Goal: Task Accomplishment & Management: Complete application form

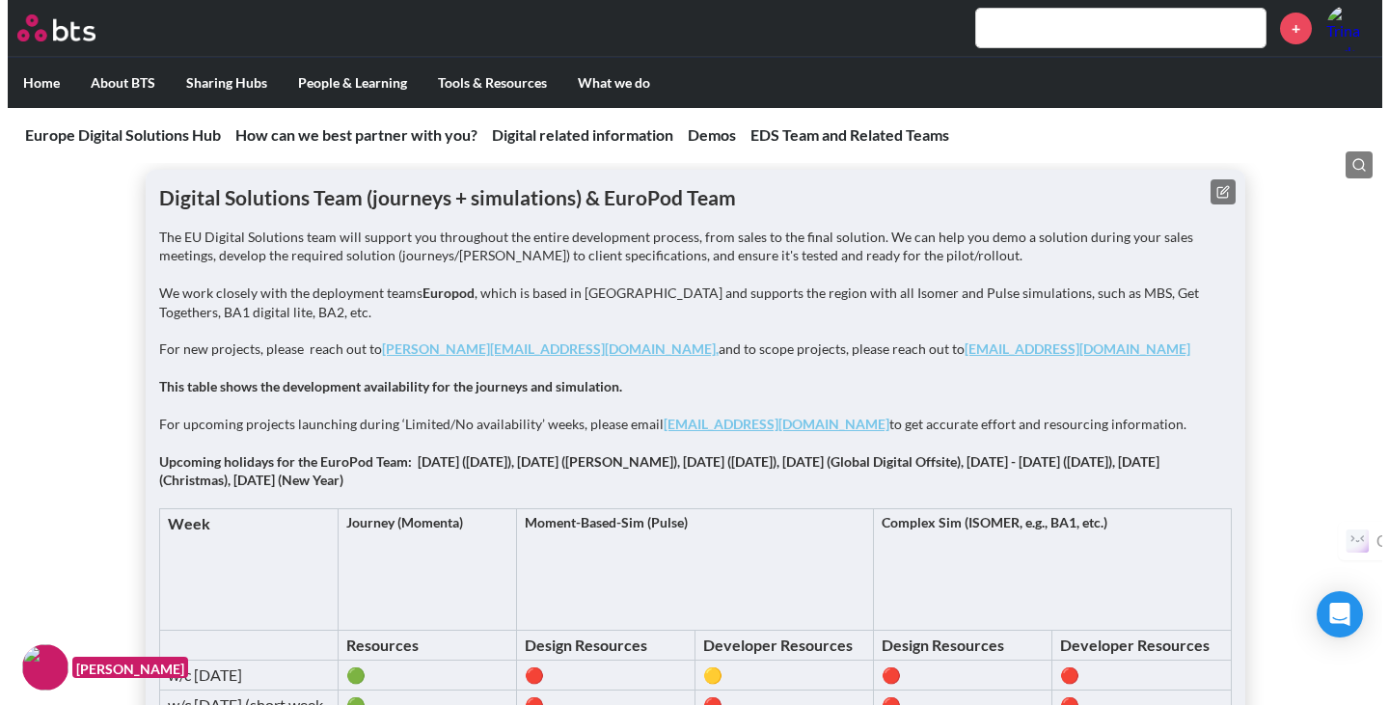
scroll to position [2426, 0]
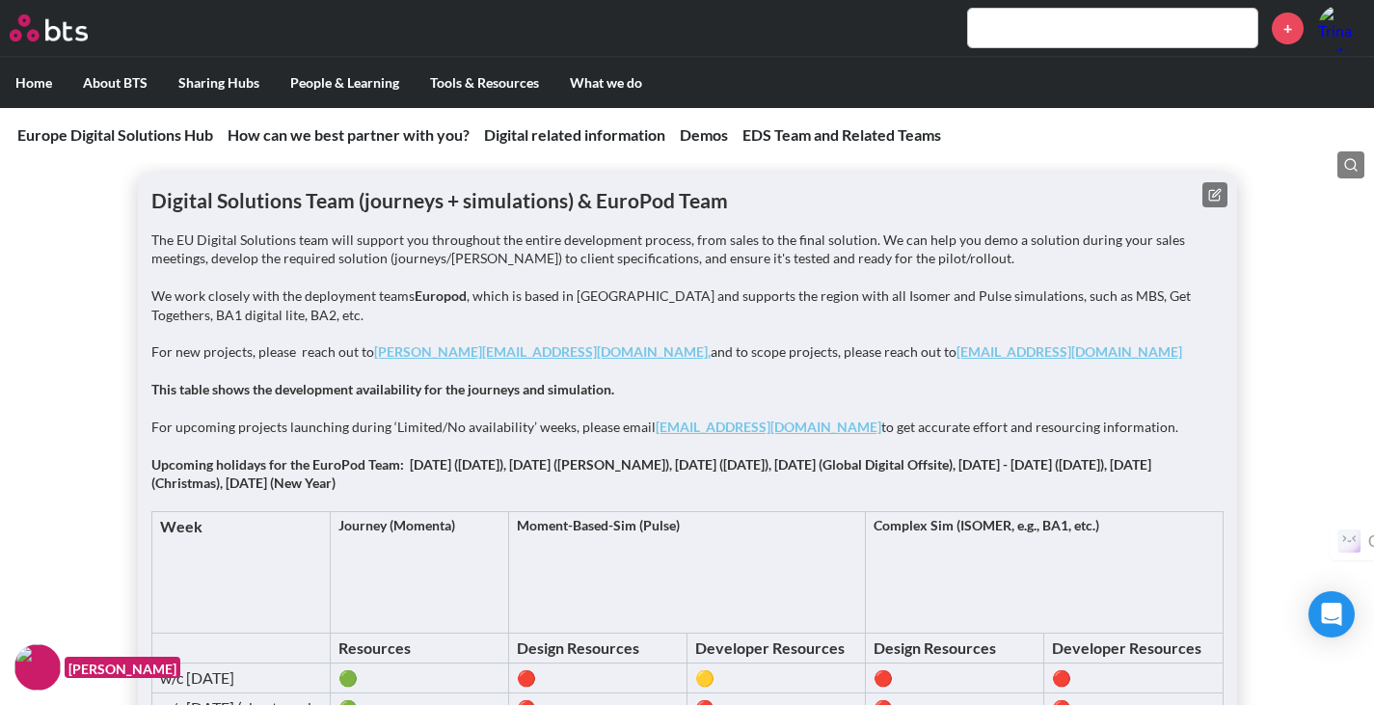
click at [1207, 195] on button at bounding box center [1214, 194] width 25 height 25
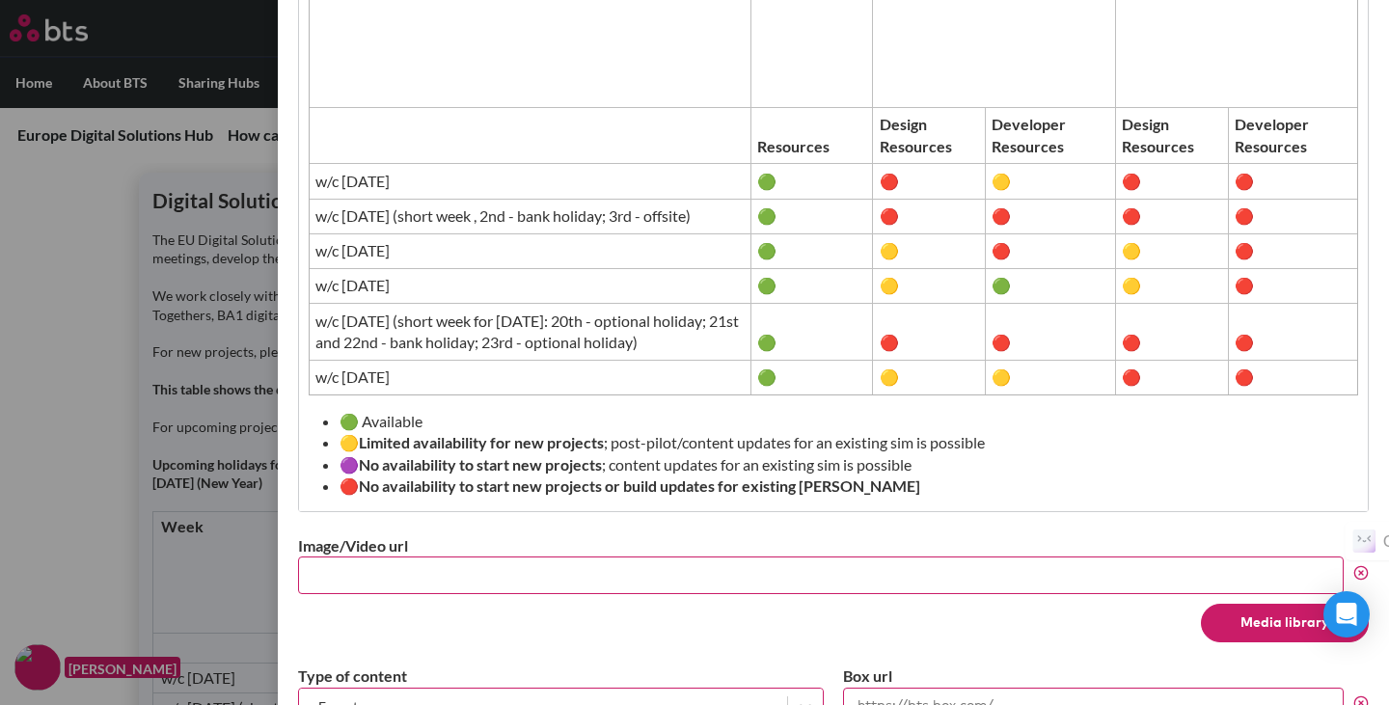
scroll to position [881, 0]
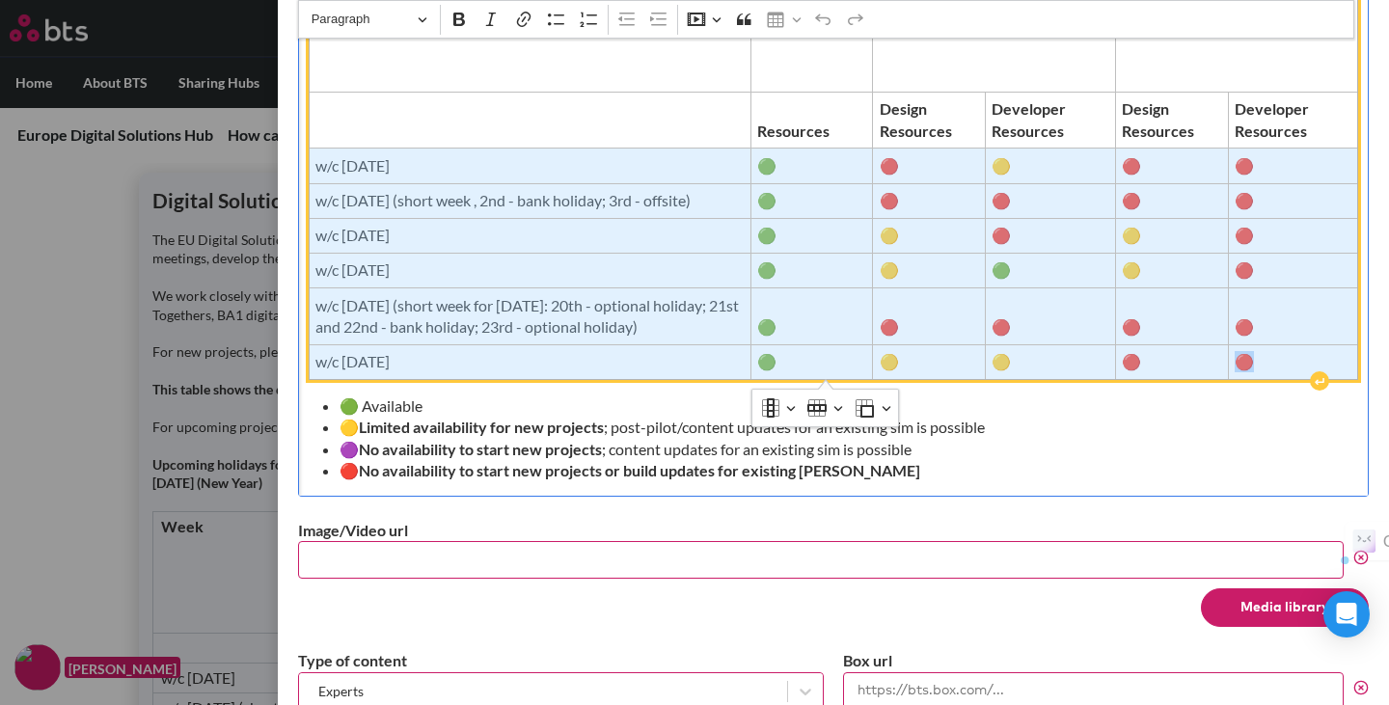
drag, startPoint x: 1272, startPoint y: 363, endPoint x: 344, endPoint y: 148, distance: 952.0
click at [344, 148] on tbody "Week Journey (Momenta) Moment-Based-Sim (Pulse) Complex Sim (ISOMER, e.g., BA1,…" at bounding box center [833, 158] width 1049 height 443
click at [363, 155] on span "w/c [DATE]" at bounding box center [529, 165] width 429 height 21
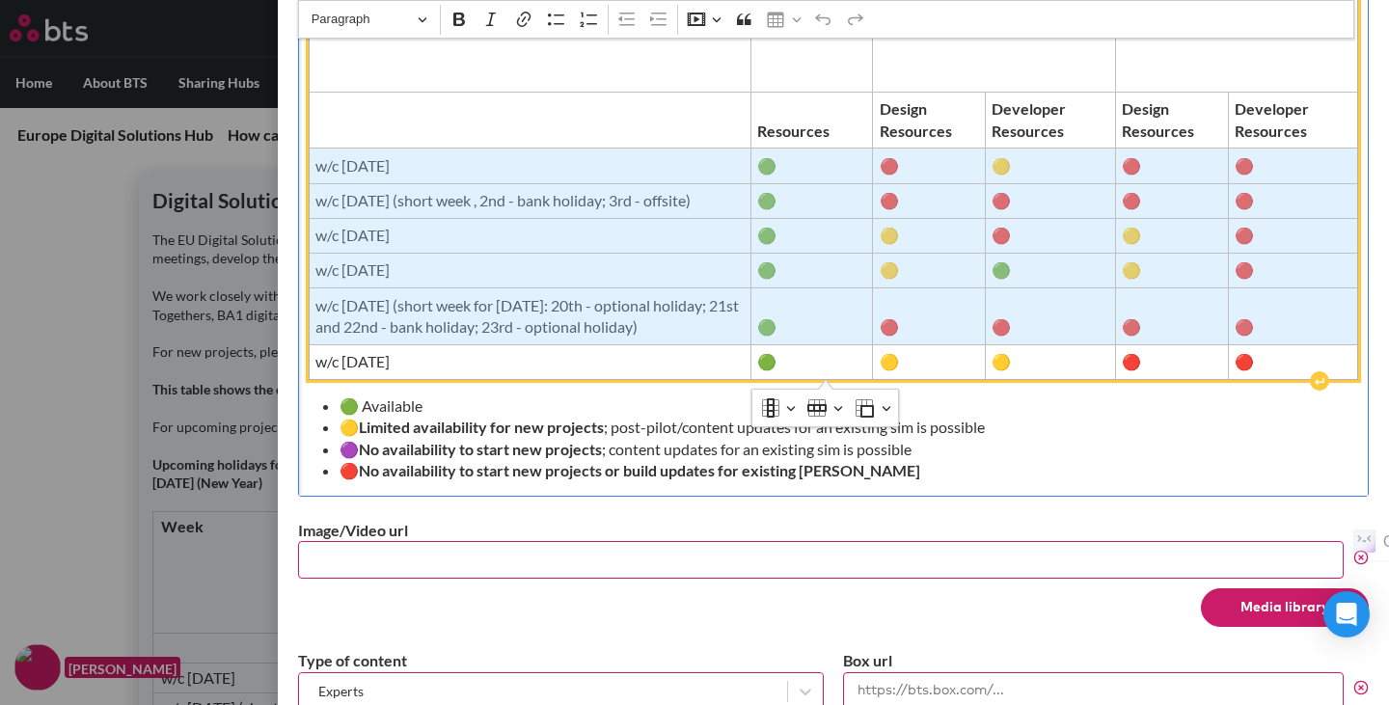
drag, startPoint x: 318, startPoint y: 145, endPoint x: 1231, endPoint y: 314, distance: 928.8
click at [1231, 314] on tbody "Week Journey (Momenta) Moment-Based-Sim (Pulse) Complex Sim (ISOMER, e.g., BA1,…" at bounding box center [833, 158] width 1049 height 443
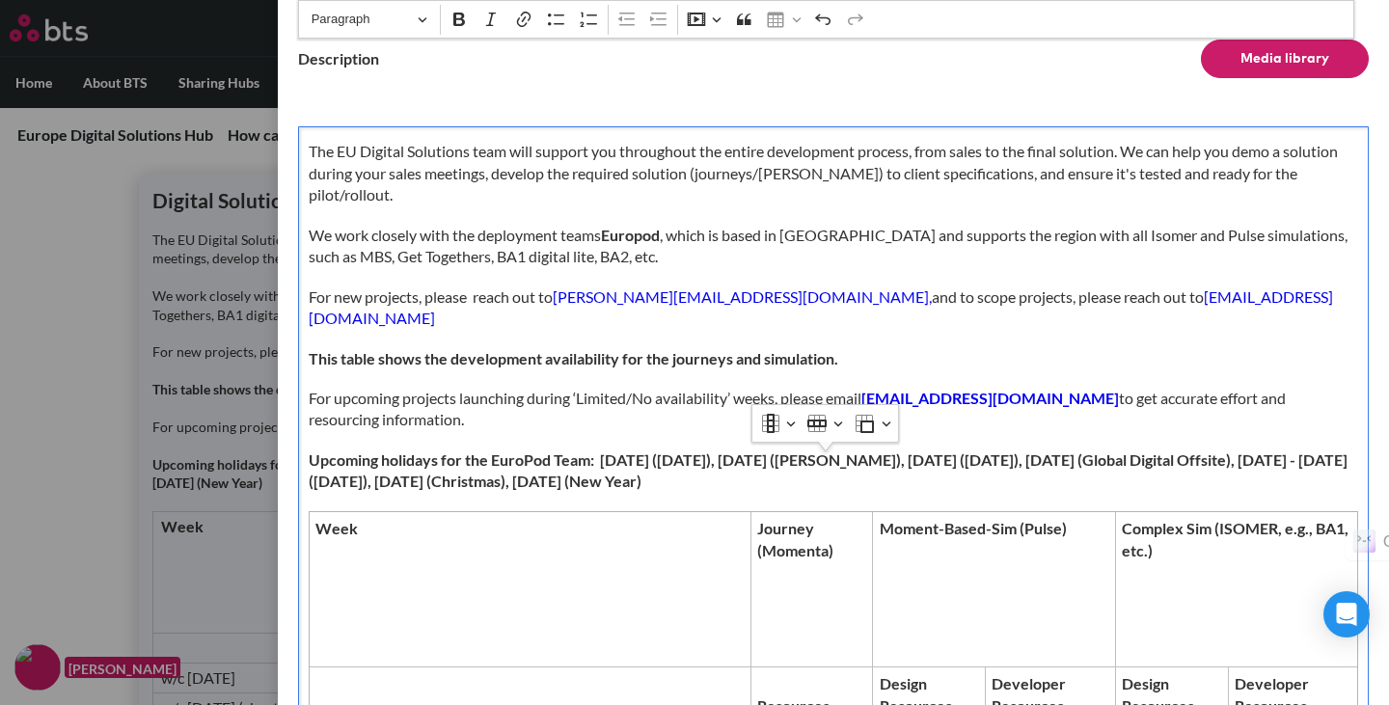
scroll to position [0, 0]
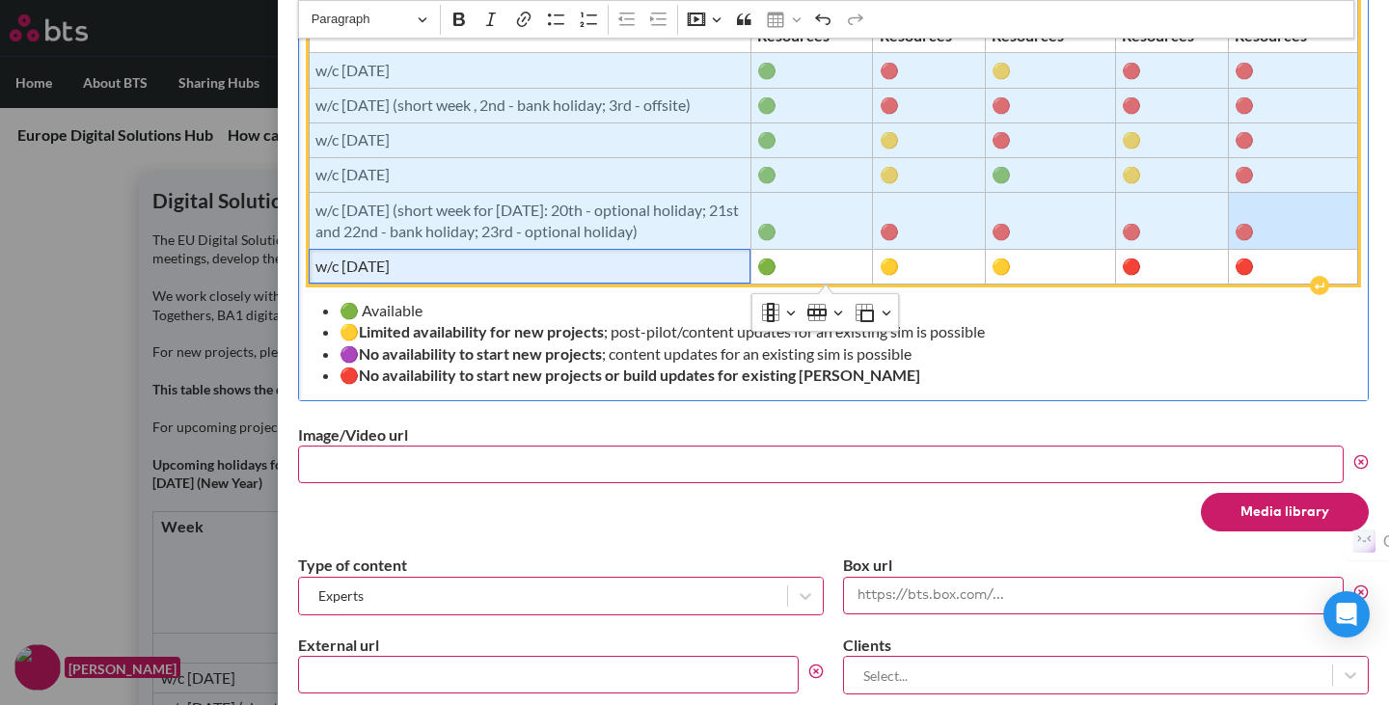
click at [627, 268] on span "w/c [DATE]" at bounding box center [529, 266] width 429 height 21
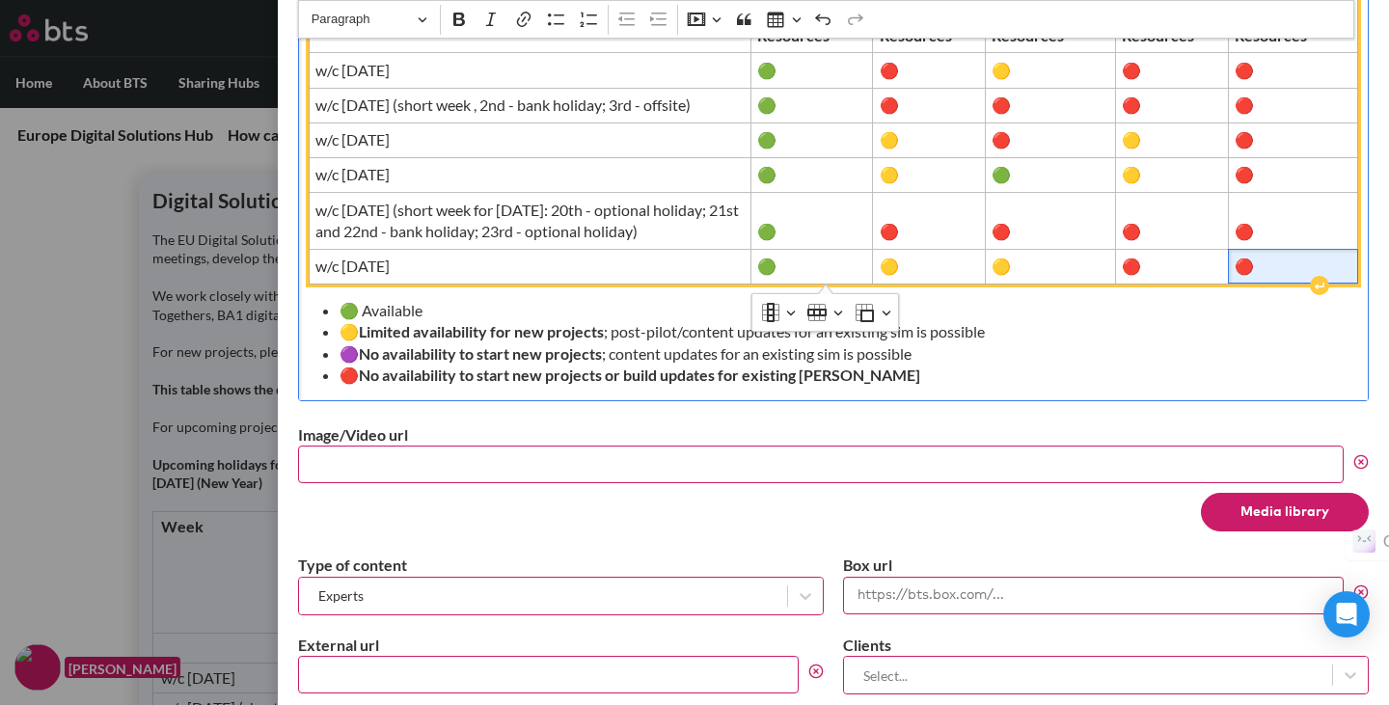
click at [1271, 262] on span "🔴" at bounding box center [1292, 266] width 117 height 21
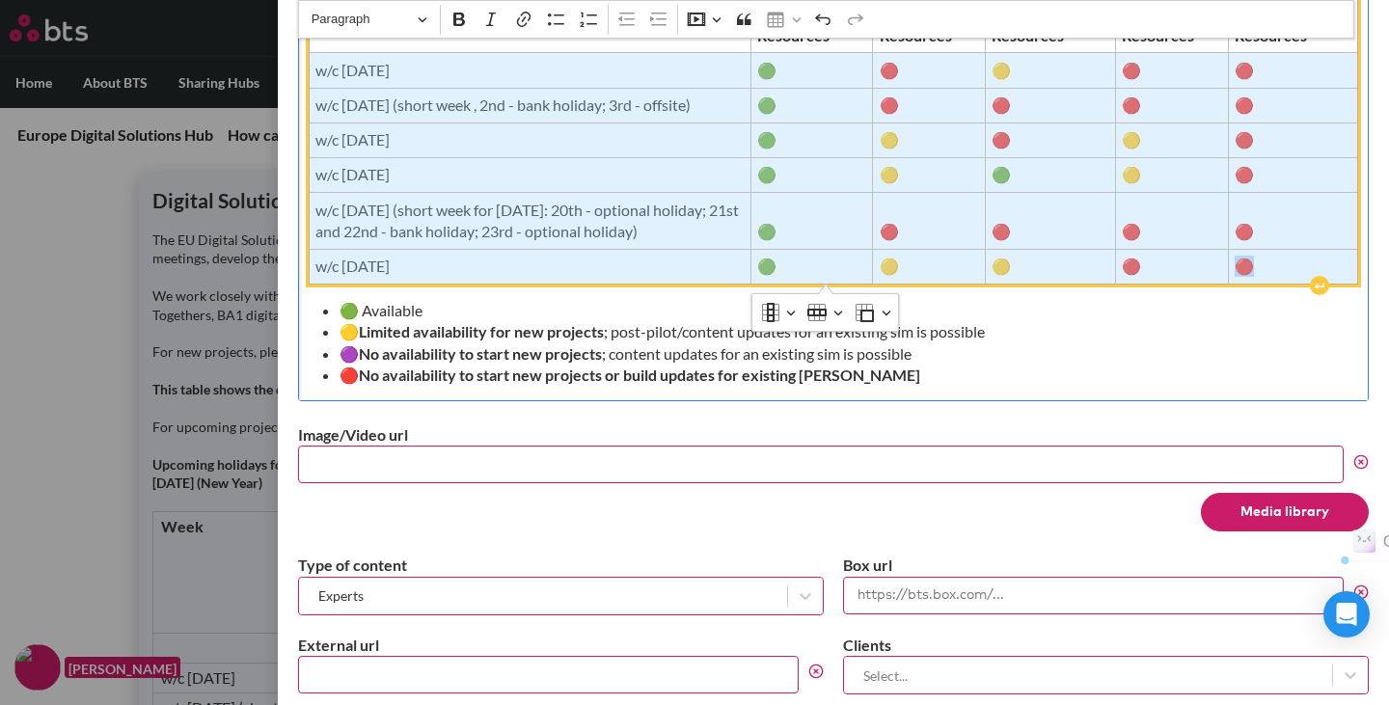
drag, startPoint x: 1310, startPoint y: 263, endPoint x: 315, endPoint y: 64, distance: 1014.9
click at [315, 64] on tbody "Week Journey (Momenta) Moment-Based-Sim (Pulse) Complex Sim (ISOMER, e.g., BA1,…" at bounding box center [833, 63] width 1049 height 443
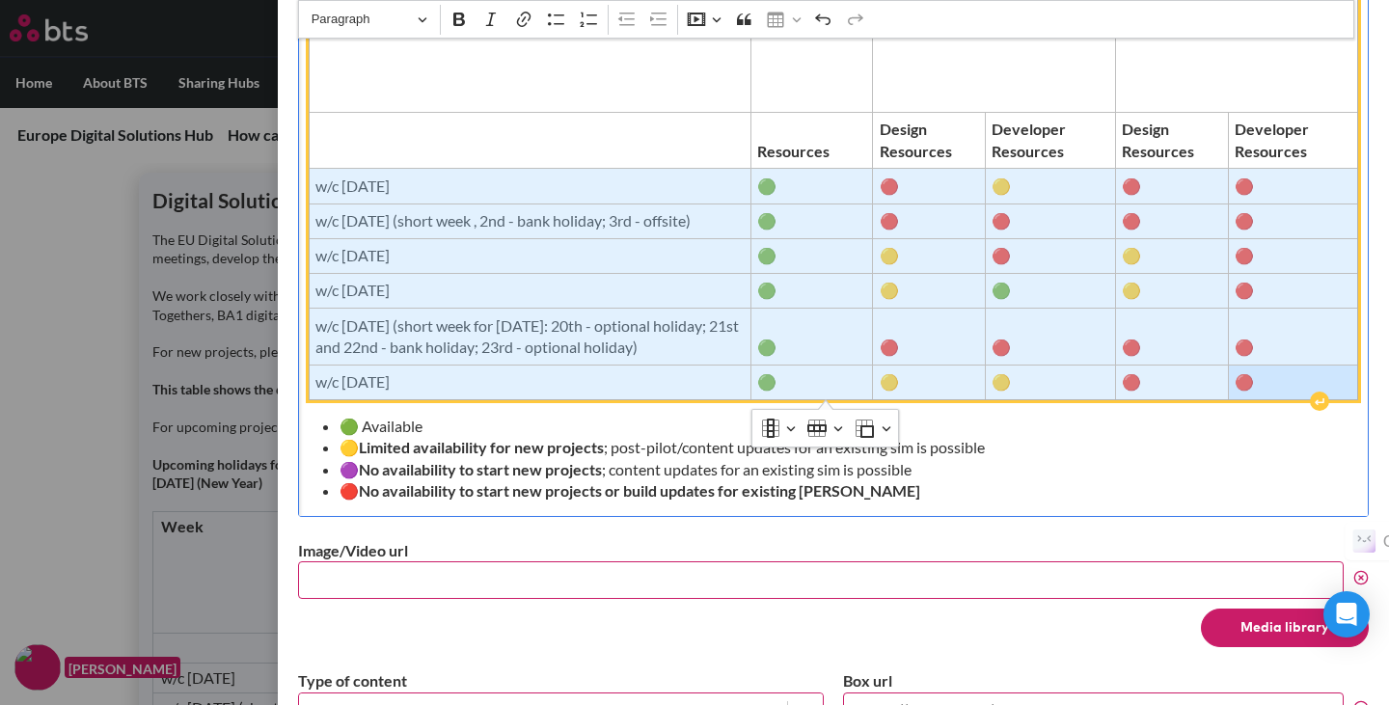
click at [716, 175] on span "w/c [DATE]" at bounding box center [529, 185] width 429 height 21
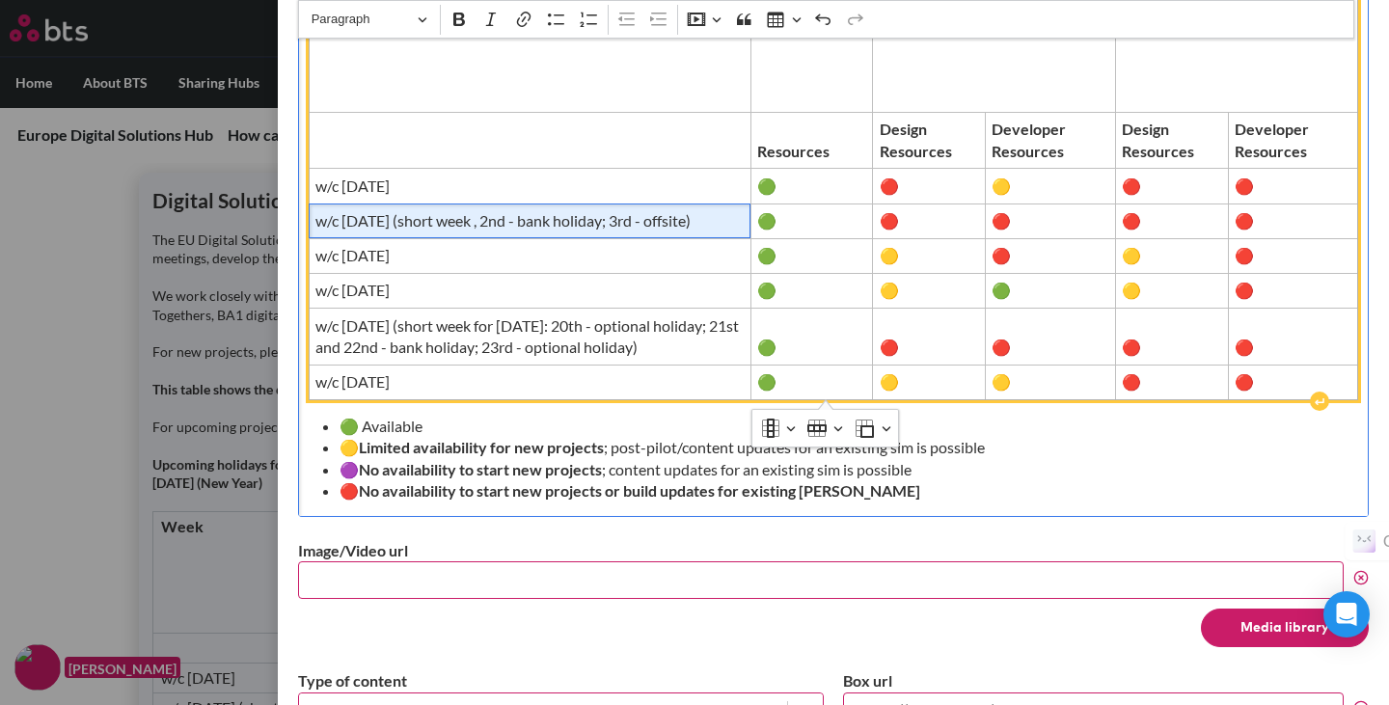
click at [582, 210] on span "w/c [DATE] (short week , 2nd - bank holiday; 3rd - offsite)" at bounding box center [529, 220] width 429 height 21
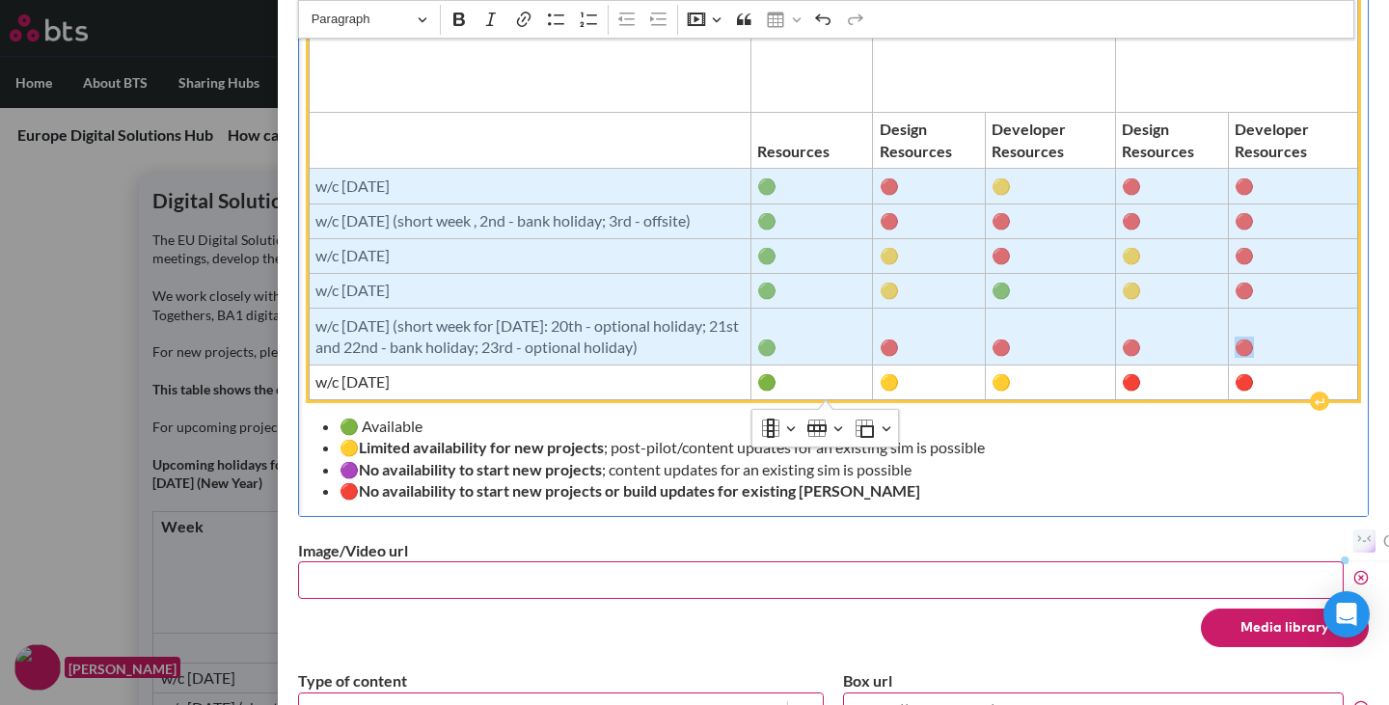
drag, startPoint x: 320, startPoint y: 162, endPoint x: 1264, endPoint y: 345, distance: 961.6
click at [1264, 345] on tbody "Week Journey (Momenta) Moment-Based-Sim (Pulse) Complex Sim (ISOMER, e.g., BA1,…" at bounding box center [833, 179] width 1049 height 443
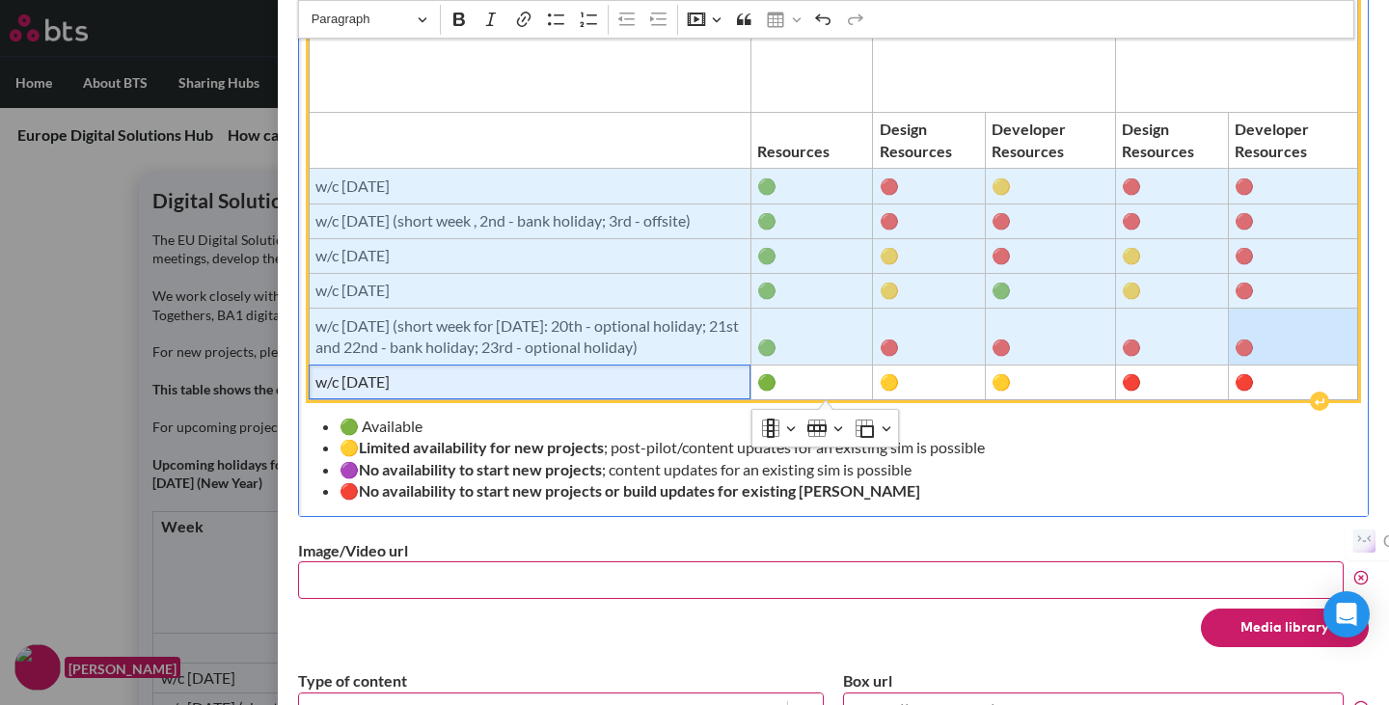
click at [687, 383] on span "w/c [DATE]" at bounding box center [529, 381] width 429 height 21
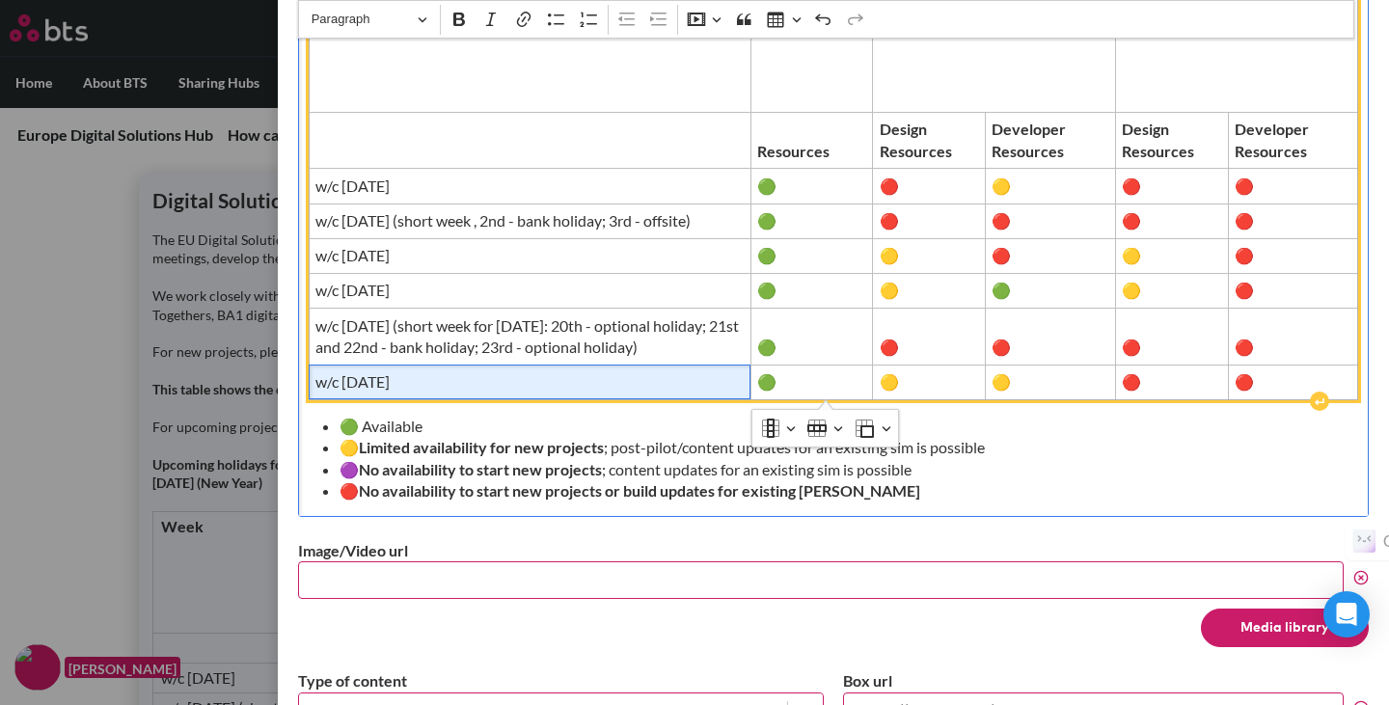
click at [653, 381] on span "w/c [DATE]" at bounding box center [529, 381] width 429 height 21
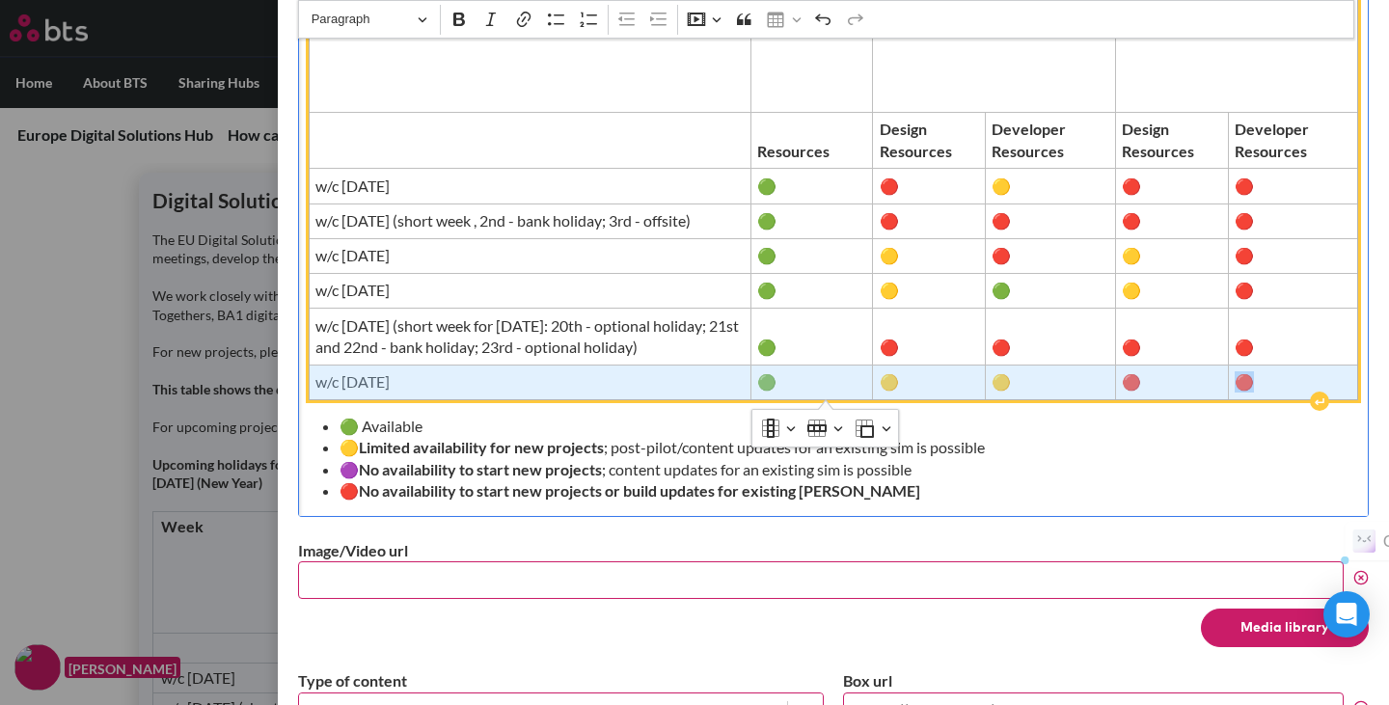
drag, startPoint x: 1249, startPoint y: 376, endPoint x: 473, endPoint y: 369, distance: 775.3
click at [473, 369] on tr "w/c [DATE] 🟢 🟡 🟡 🔴 🔴" at bounding box center [833, 381] width 1049 height 35
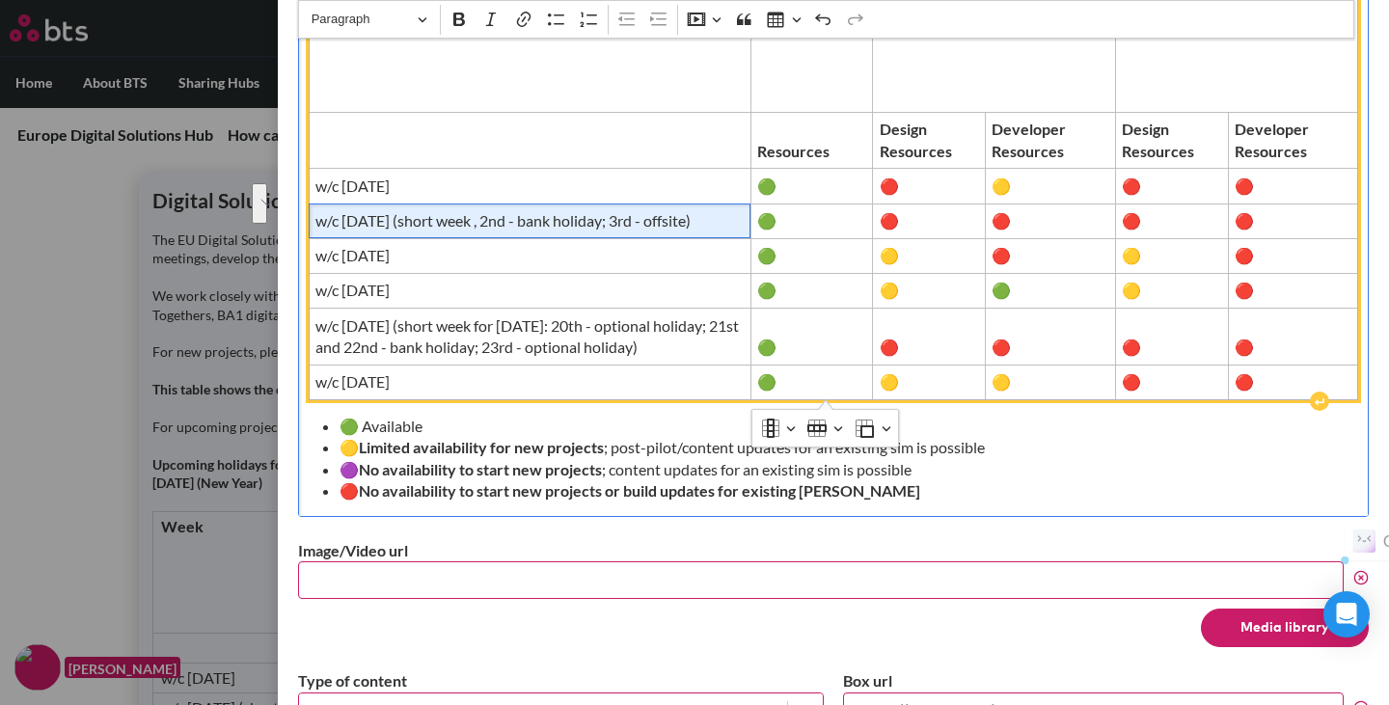
drag, startPoint x: 363, startPoint y: 210, endPoint x: 315, endPoint y: 197, distance: 49.1
click at [315, 210] on span "w/c [DATE] (short week , 2nd - bank holiday; 3rd - offsite)" at bounding box center [529, 220] width 429 height 21
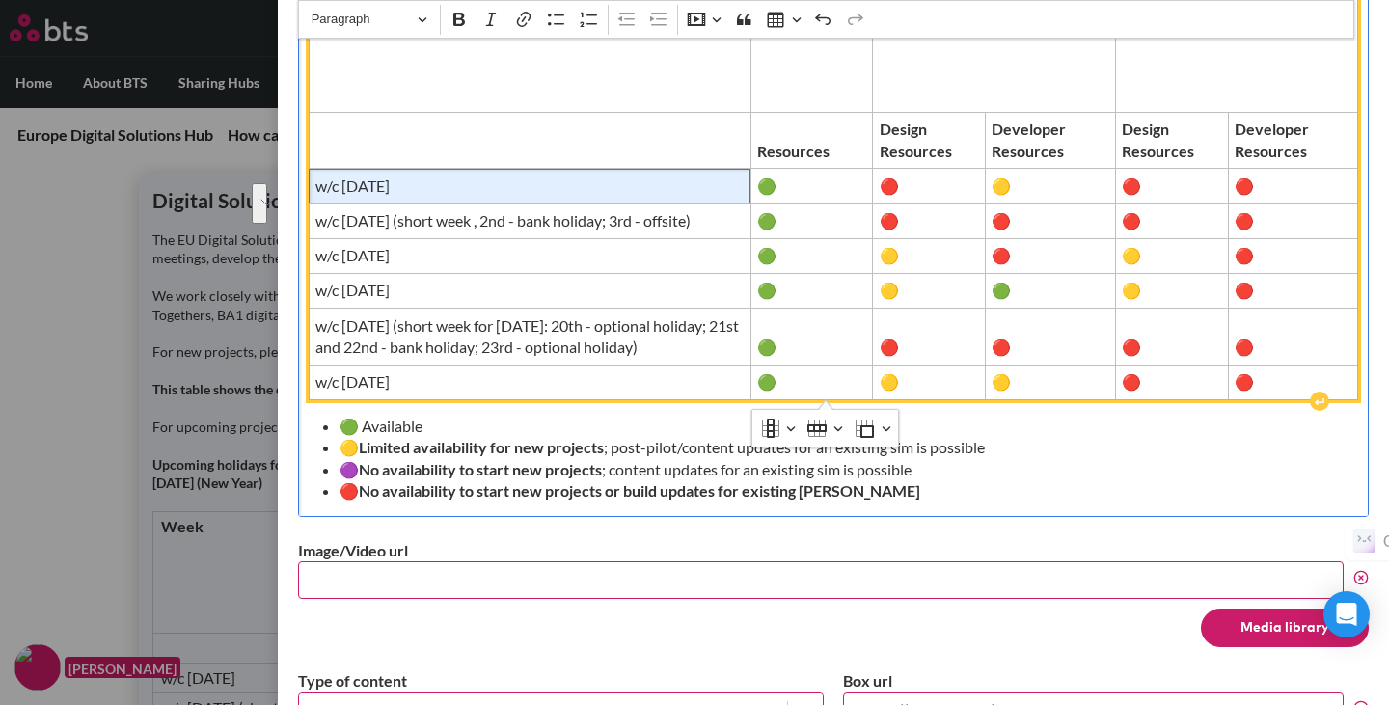
click at [364, 175] on span "w/c [DATE]" at bounding box center [529, 185] width 429 height 21
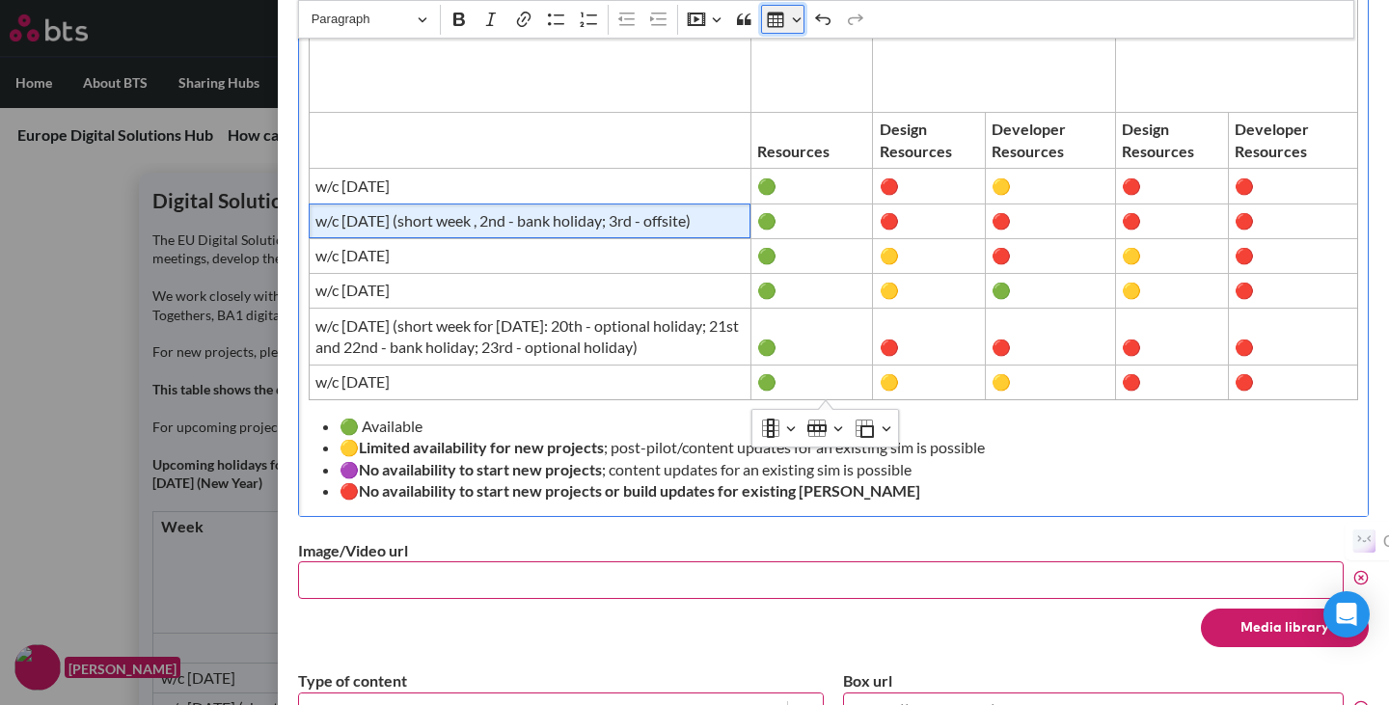
drag, startPoint x: 717, startPoint y: 195, endPoint x: 795, endPoint y: 23, distance: 188.2
click at [795, 23] on button "Insert table" at bounding box center [782, 19] width 43 height 29
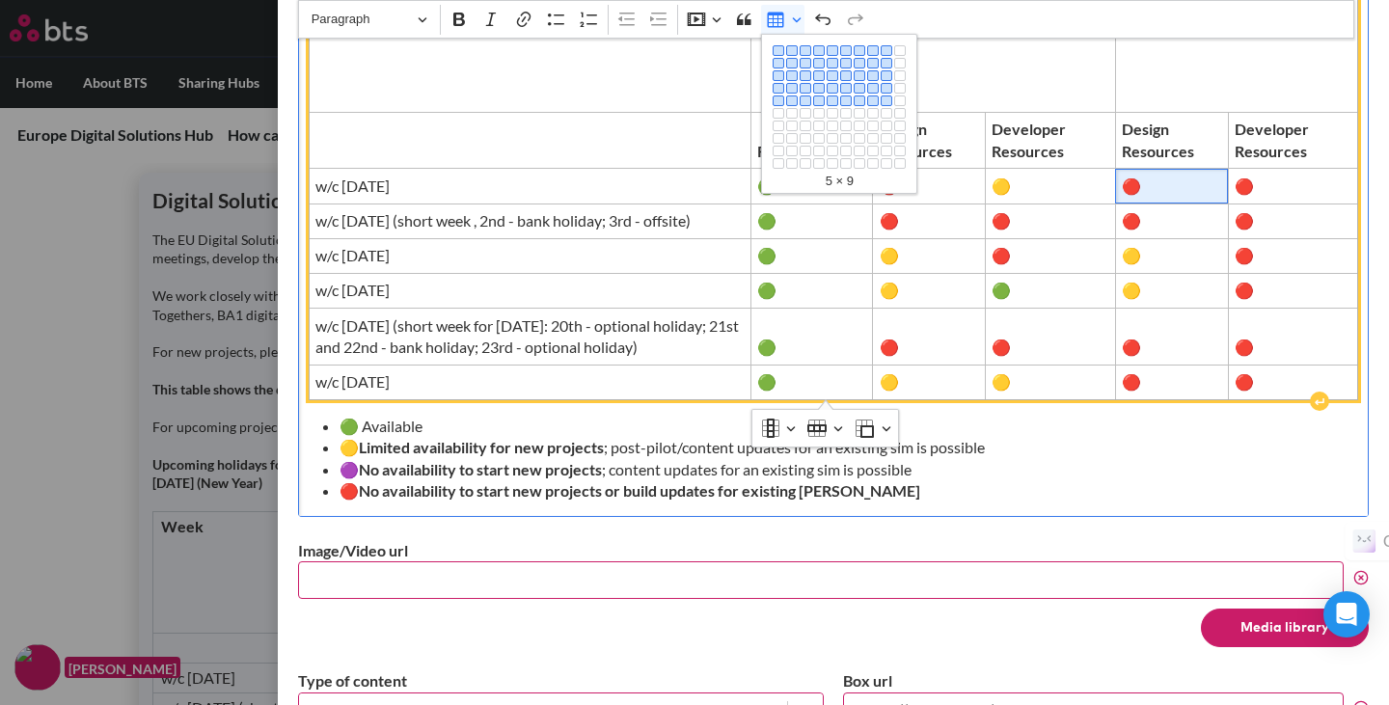
click at [1115, 169] on td "🔴" at bounding box center [1171, 186] width 113 height 35
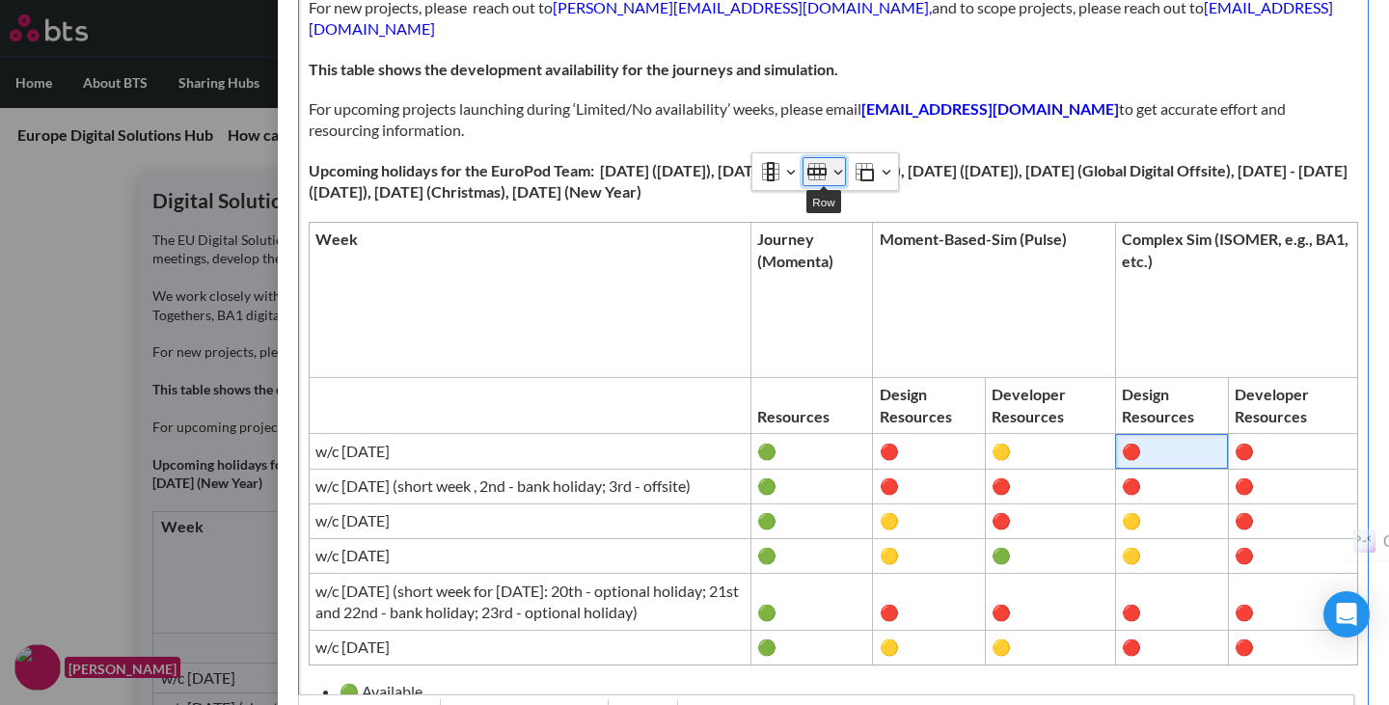
click at [839, 175] on button "Row" at bounding box center [823, 171] width 43 height 29
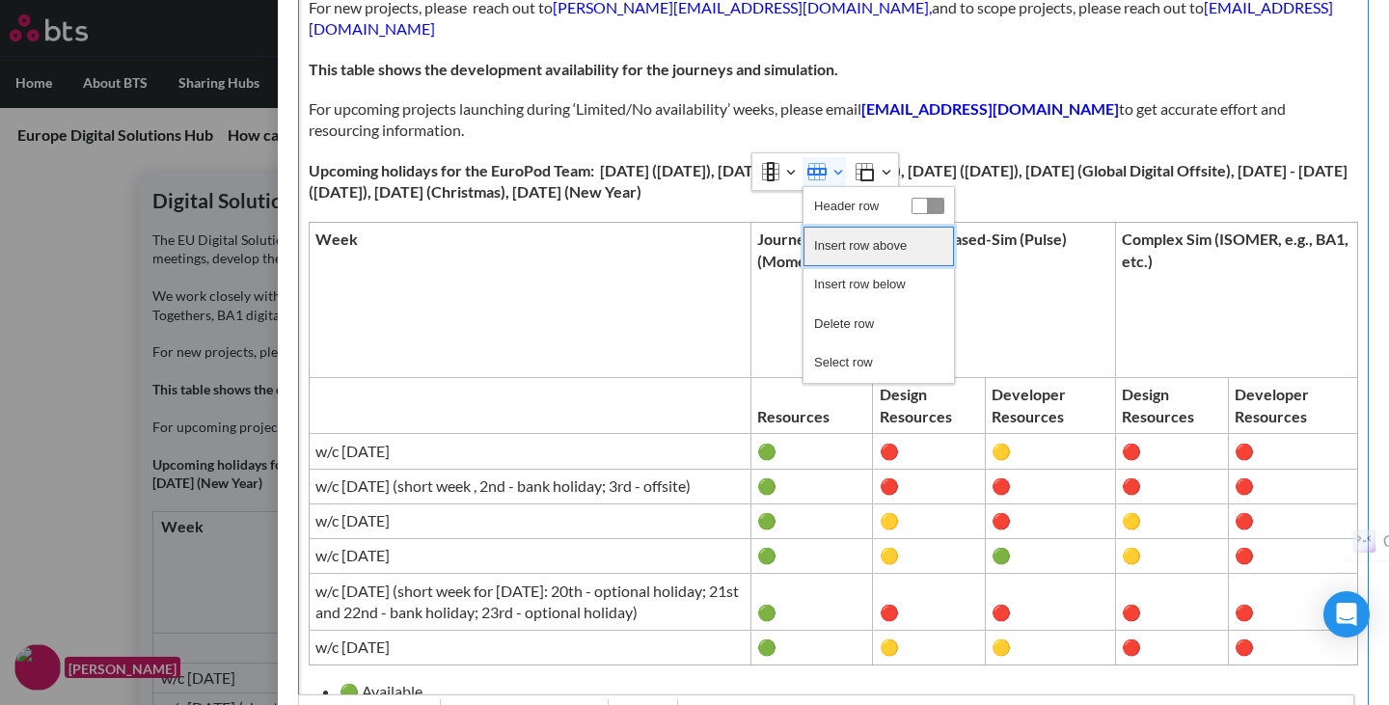
click at [842, 250] on span "Insert row above" at bounding box center [860, 246] width 93 height 28
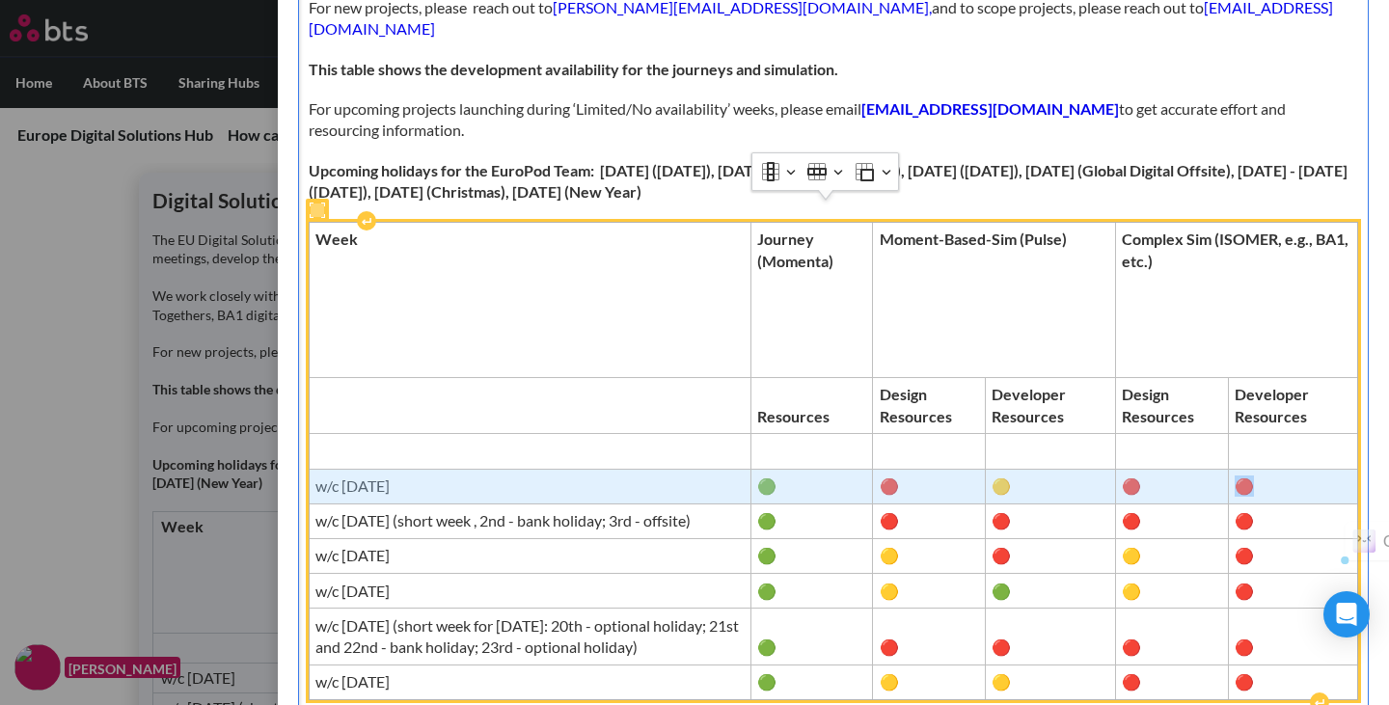
drag, startPoint x: 318, startPoint y: 464, endPoint x: 1310, endPoint y: 464, distance: 992.2
click at [1310, 469] on tr "w/c [DATE] 🟢 🔴 🟡 🔴 🔴" at bounding box center [833, 486] width 1049 height 35
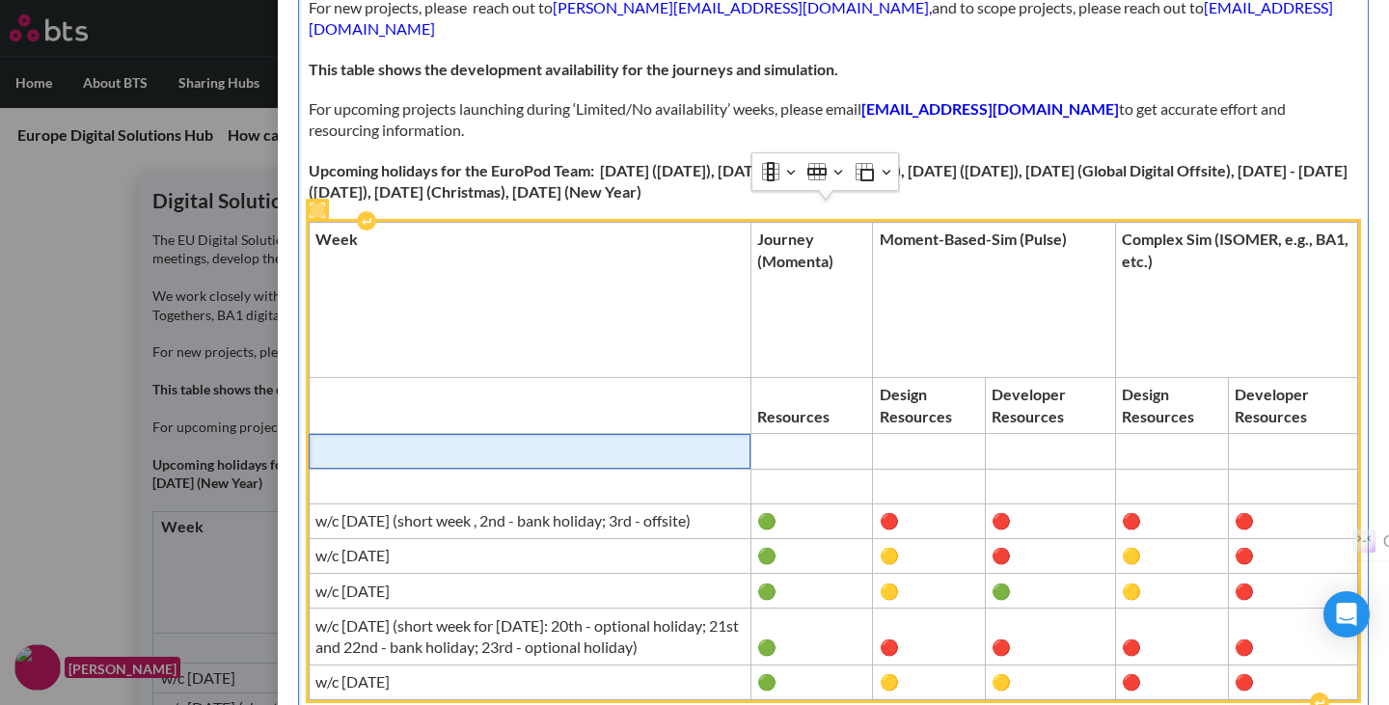
click at [682, 441] on span "Editor editing area: main" at bounding box center [529, 451] width 429 height 21
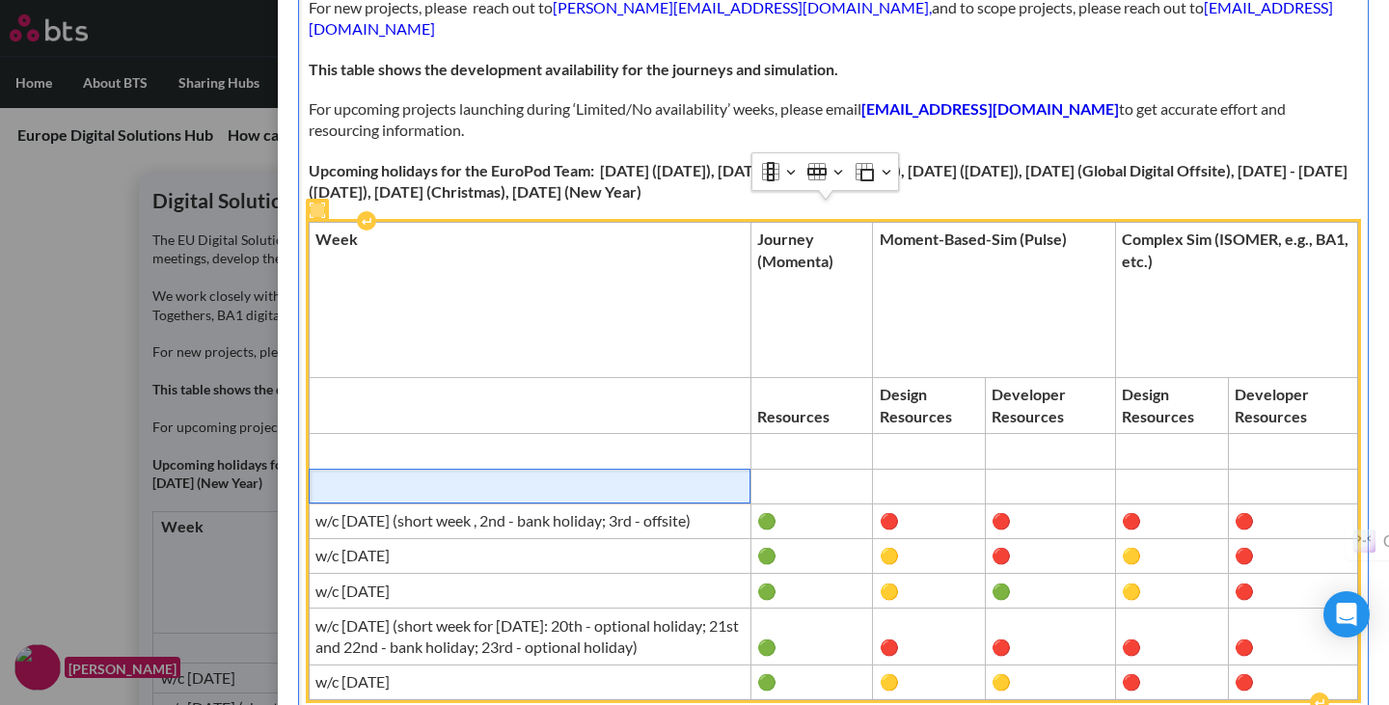
click at [647, 475] on span "Editor editing area: main" at bounding box center [529, 485] width 429 height 21
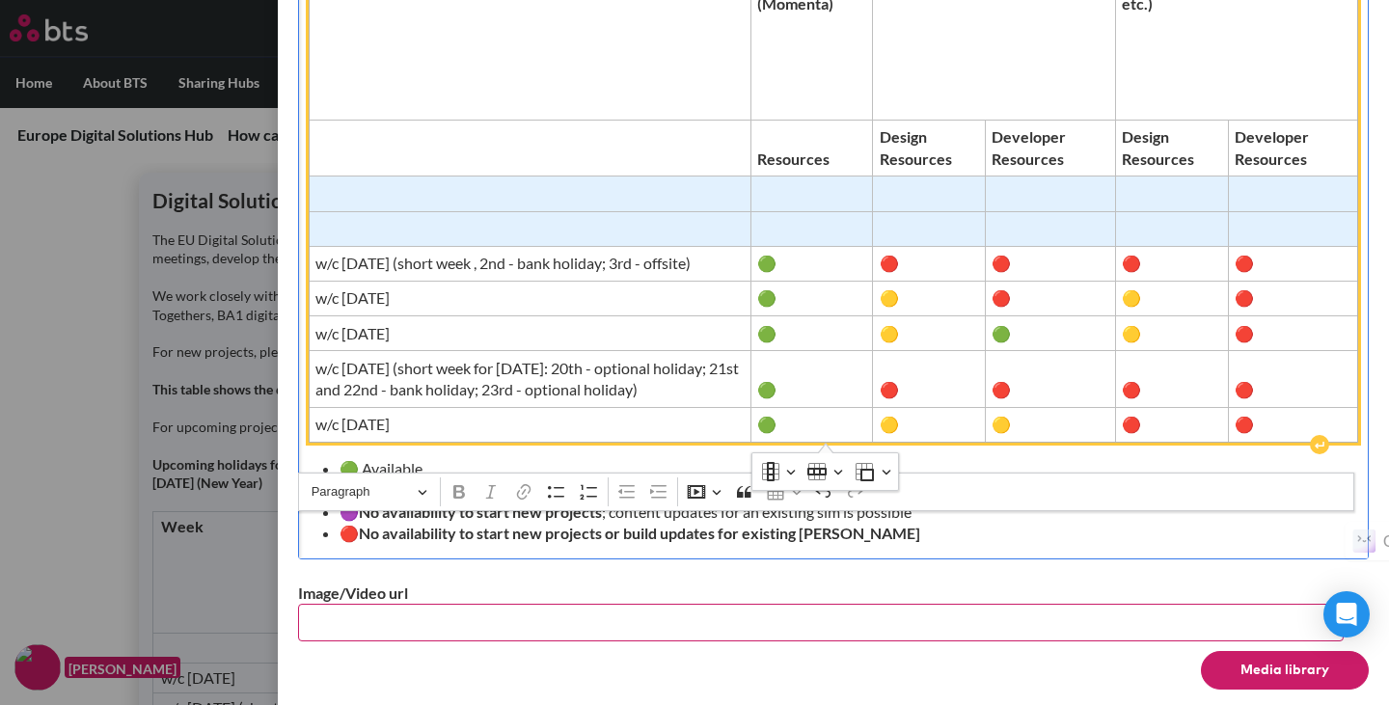
drag, startPoint x: 461, startPoint y: 186, endPoint x: 1232, endPoint y: 202, distance: 771.6
click at [1232, 202] on tbody "Week Journey (Momenta) Moment-Based-Sim (Pulse) Complex Sim (ISOMER, e.g., BA1,…" at bounding box center [833, 203] width 1049 height 477
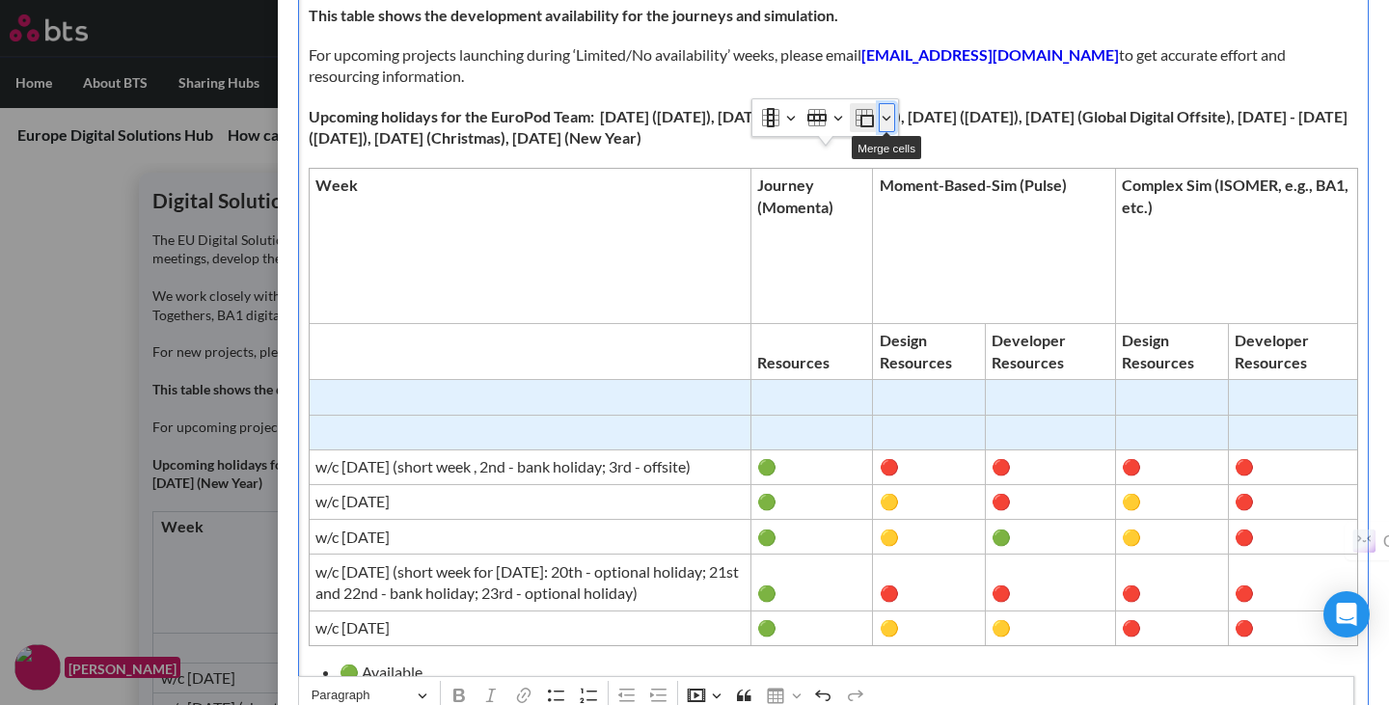
click at [886, 119] on icon "Table toolbar" at bounding box center [886, 118] width 9 height 5
click at [839, 119] on button "Row" at bounding box center [823, 117] width 43 height 29
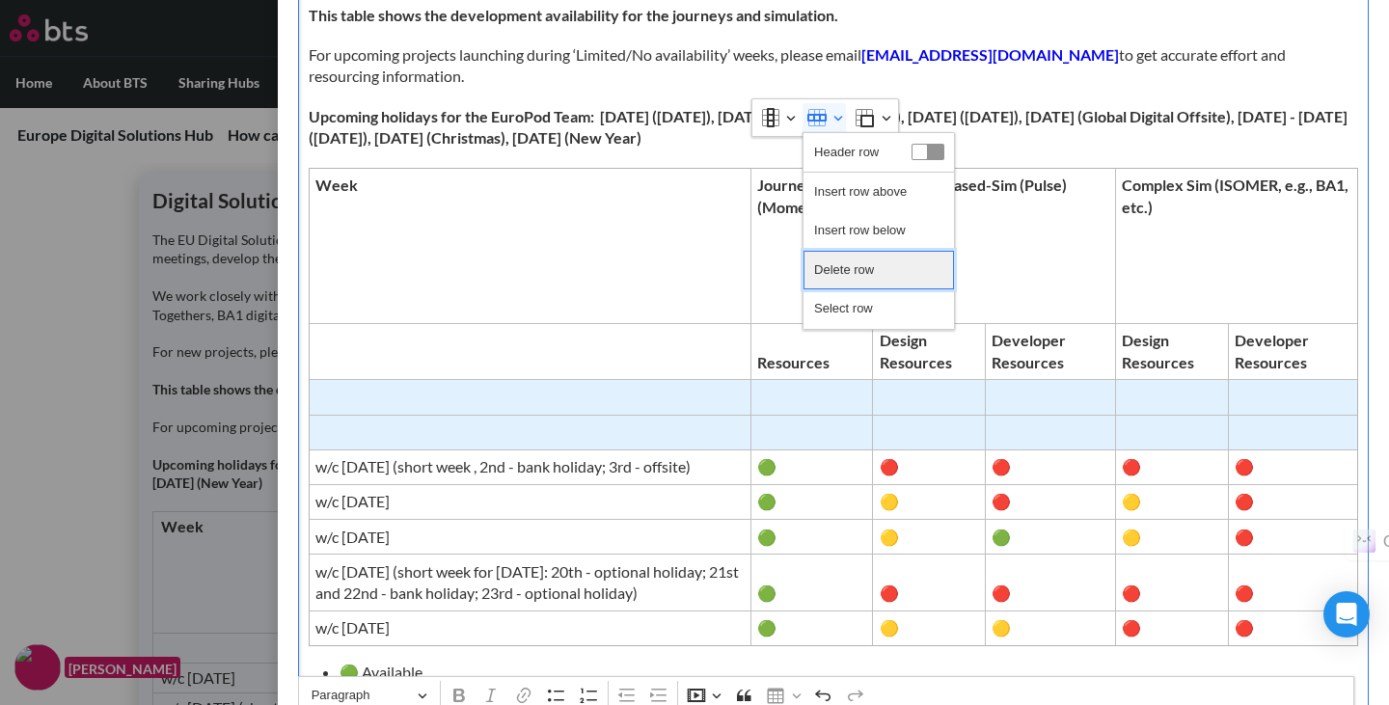
click at [842, 271] on span "Delete row" at bounding box center [844, 270] width 60 height 28
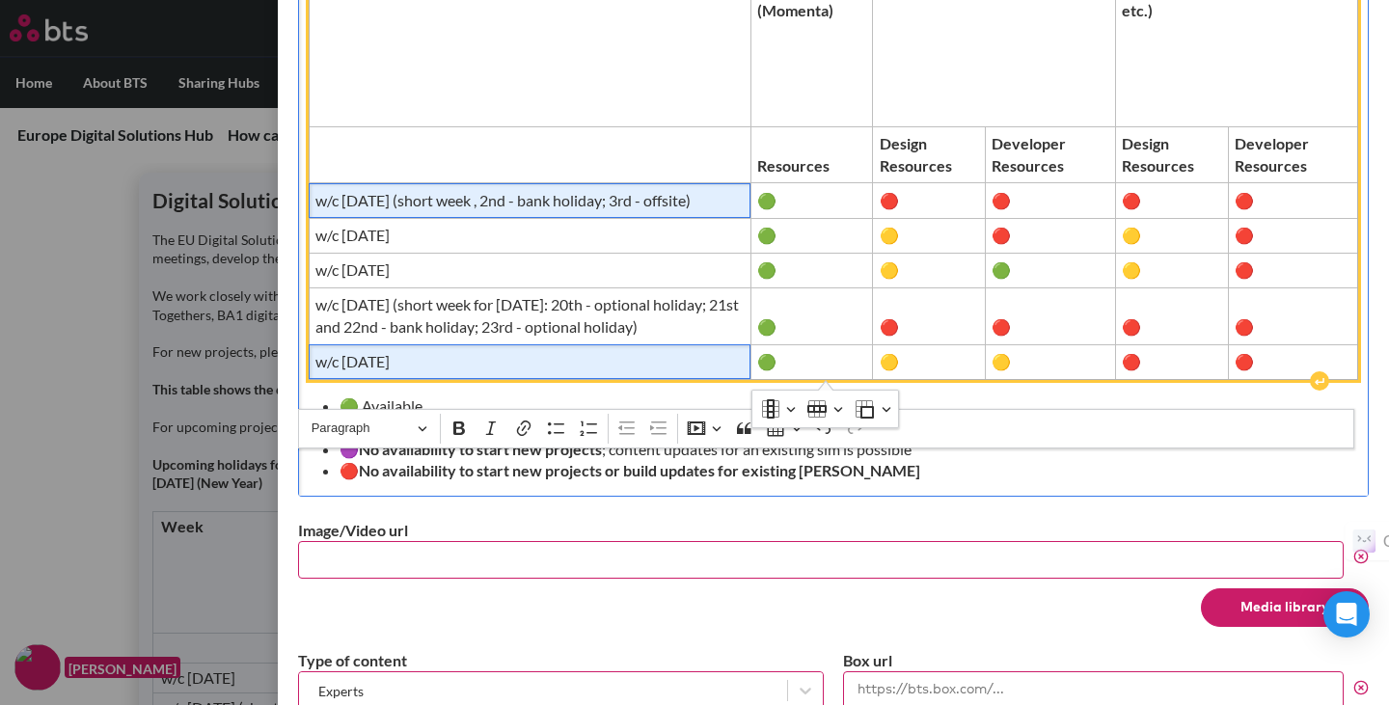
click at [682, 359] on span "w/c [DATE]" at bounding box center [529, 361] width 429 height 21
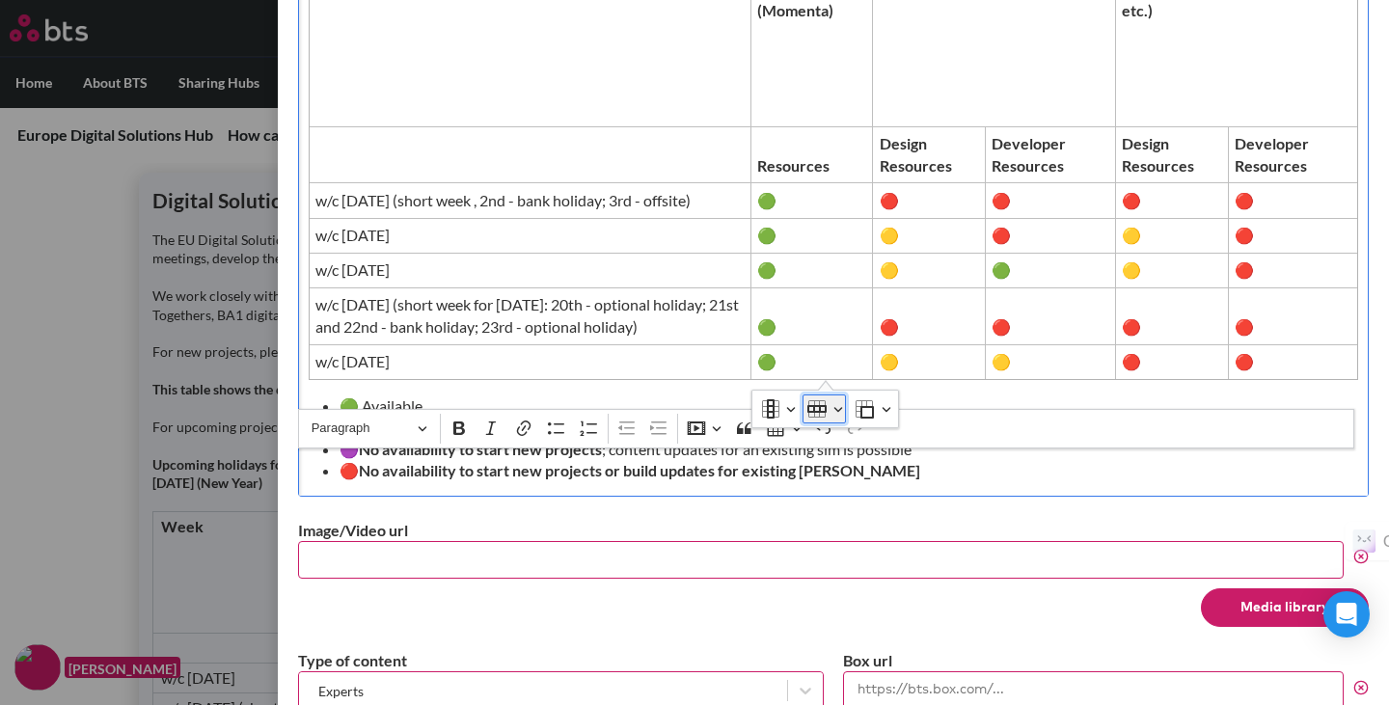
drag, startPoint x: 682, startPoint y: 359, endPoint x: 835, endPoint y: 412, distance: 162.2
click at [835, 412] on button "Row" at bounding box center [823, 408] width 43 height 29
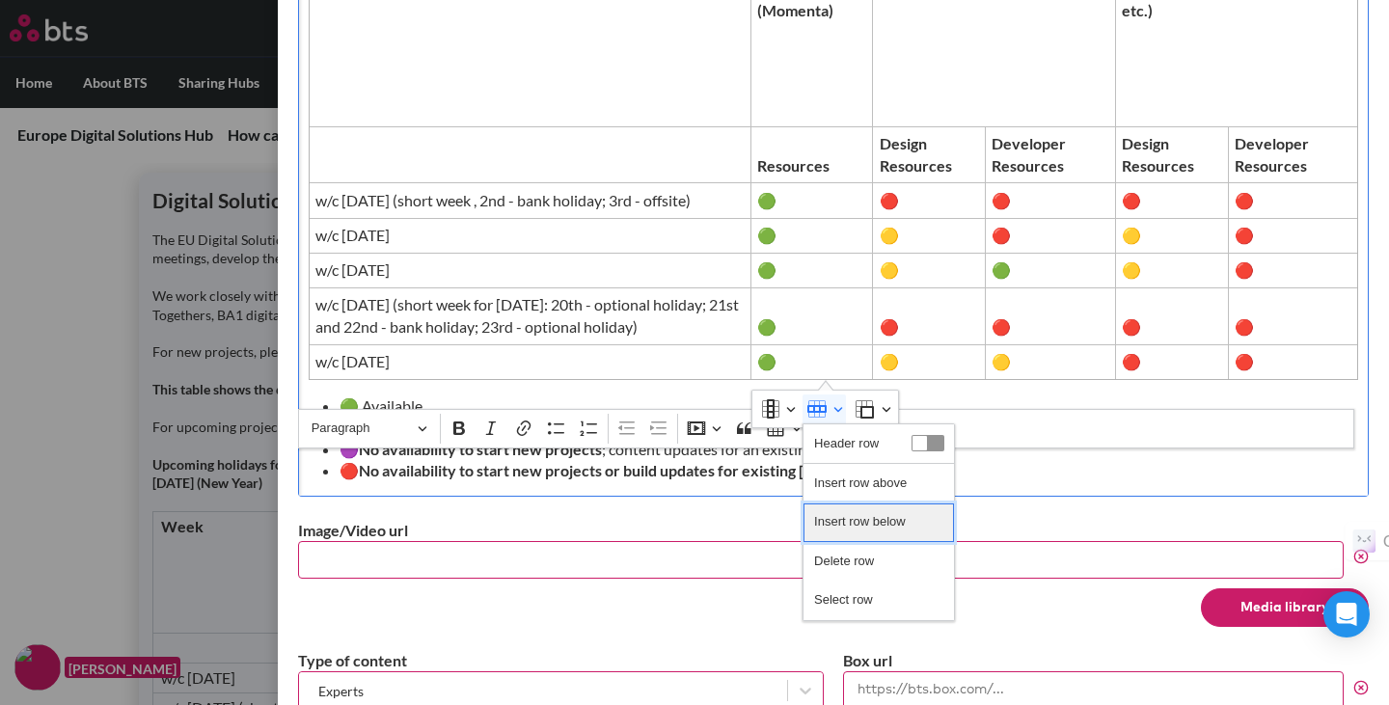
click at [875, 522] on span "Insert row below" at bounding box center [860, 522] width 92 height 28
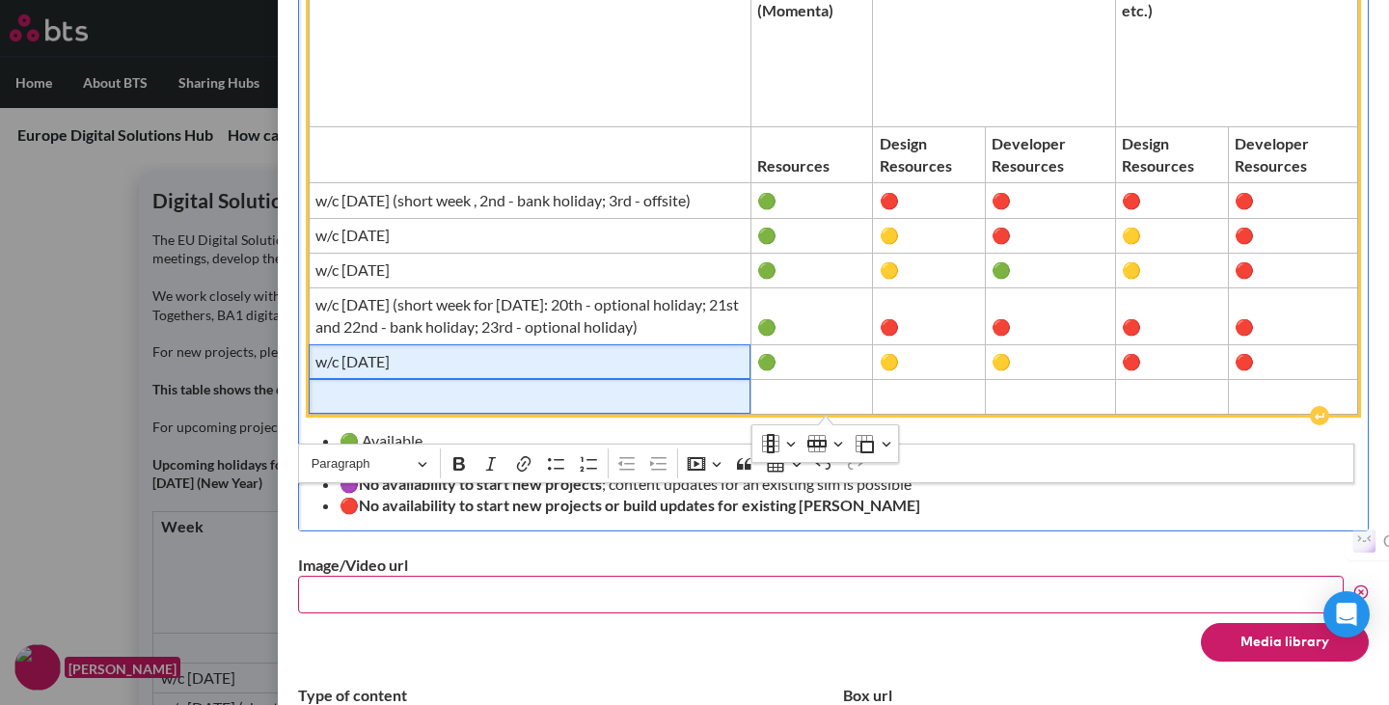
click at [642, 391] on span "Editor editing area: main" at bounding box center [529, 396] width 429 height 21
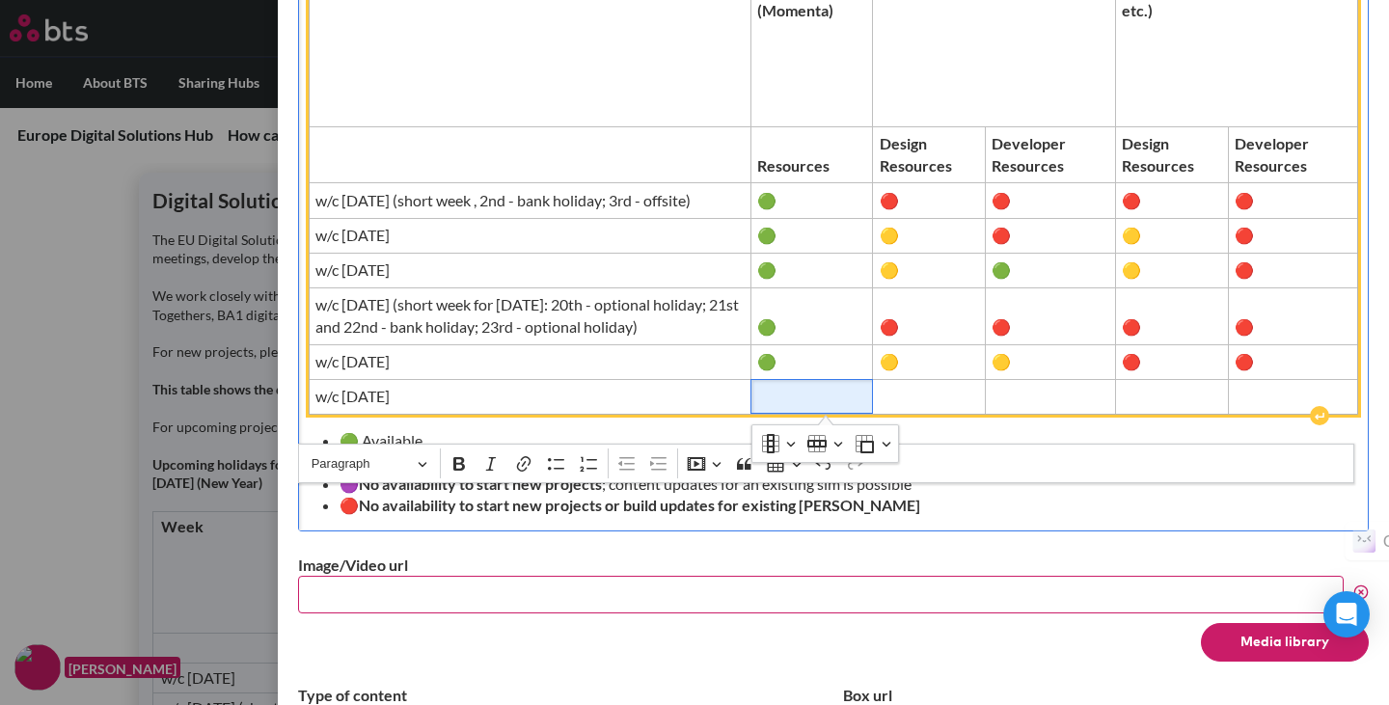
click at [845, 391] on span "Editor editing area: main" at bounding box center [811, 396] width 108 height 21
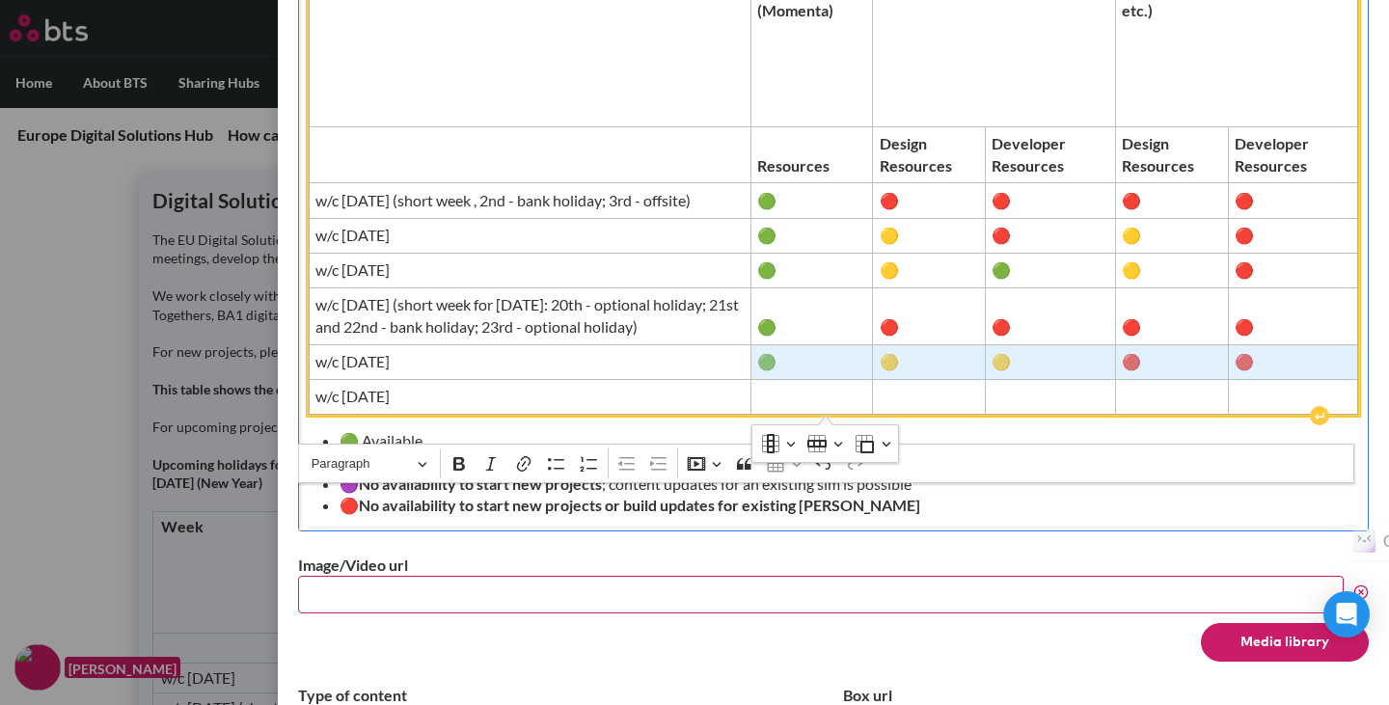
drag, startPoint x: 761, startPoint y: 365, endPoint x: 1231, endPoint y: 364, distance: 470.6
click at [1231, 364] on tr "w/c [DATE] 🟢 🟡 🟡 🔴 🔴" at bounding box center [833, 361] width 1049 height 35
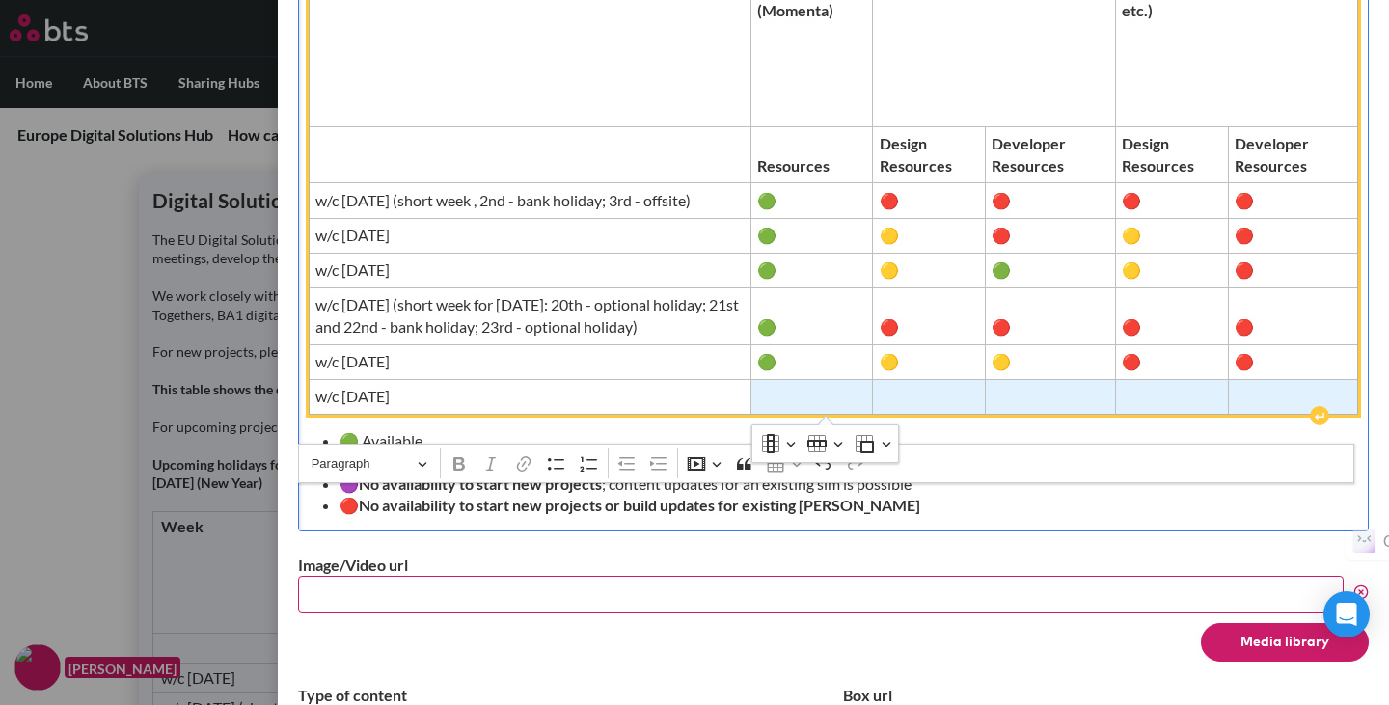
drag, startPoint x: 835, startPoint y: 391, endPoint x: 1239, endPoint y: 392, distance: 404.0
click at [1239, 392] on tr "w/c [DATE]" at bounding box center [833, 396] width 1049 height 35
click at [992, 396] on span "🟡" at bounding box center [1049, 396] width 117 height 21
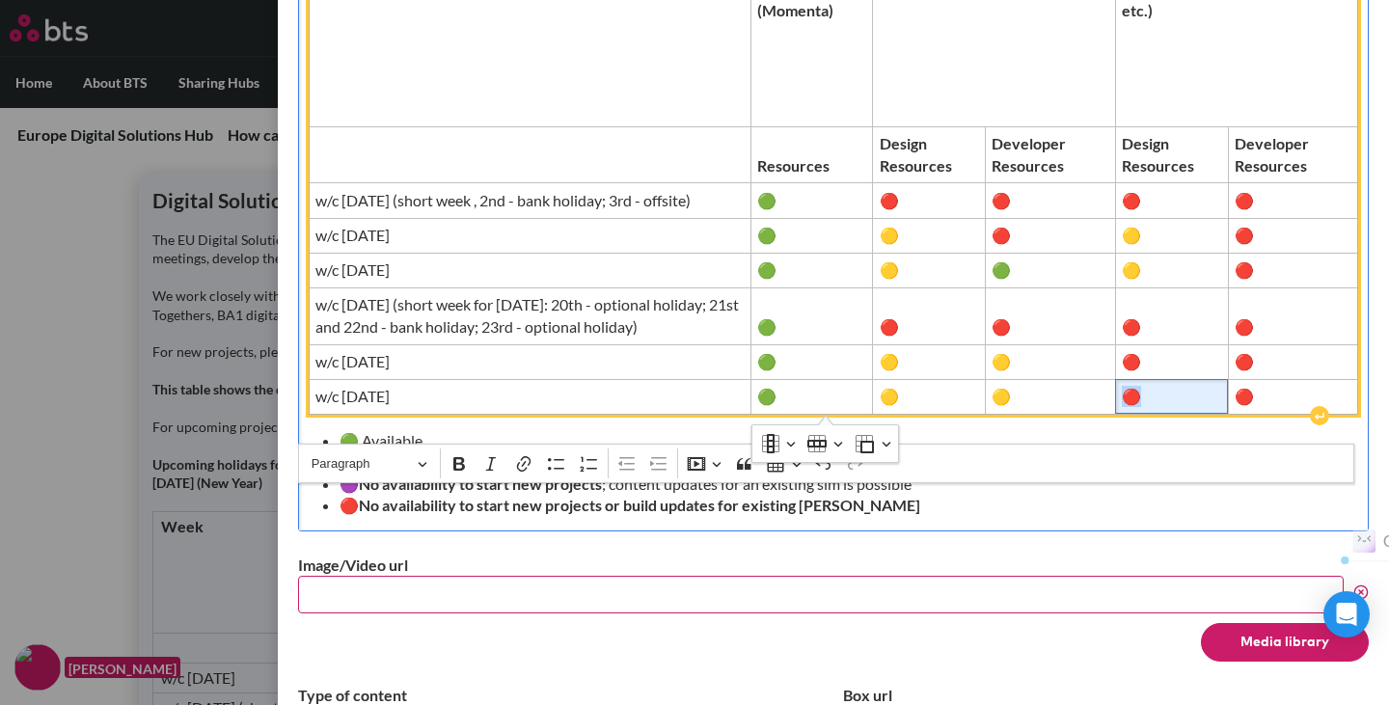
click at [1130, 394] on span "🔴" at bounding box center [1170, 396] width 99 height 21
copy span "🔴"
drag, startPoint x: 995, startPoint y: 400, endPoint x: 1009, endPoint y: 400, distance: 13.5
click at [1009, 400] on span "🟡" at bounding box center [1049, 396] width 117 height 21
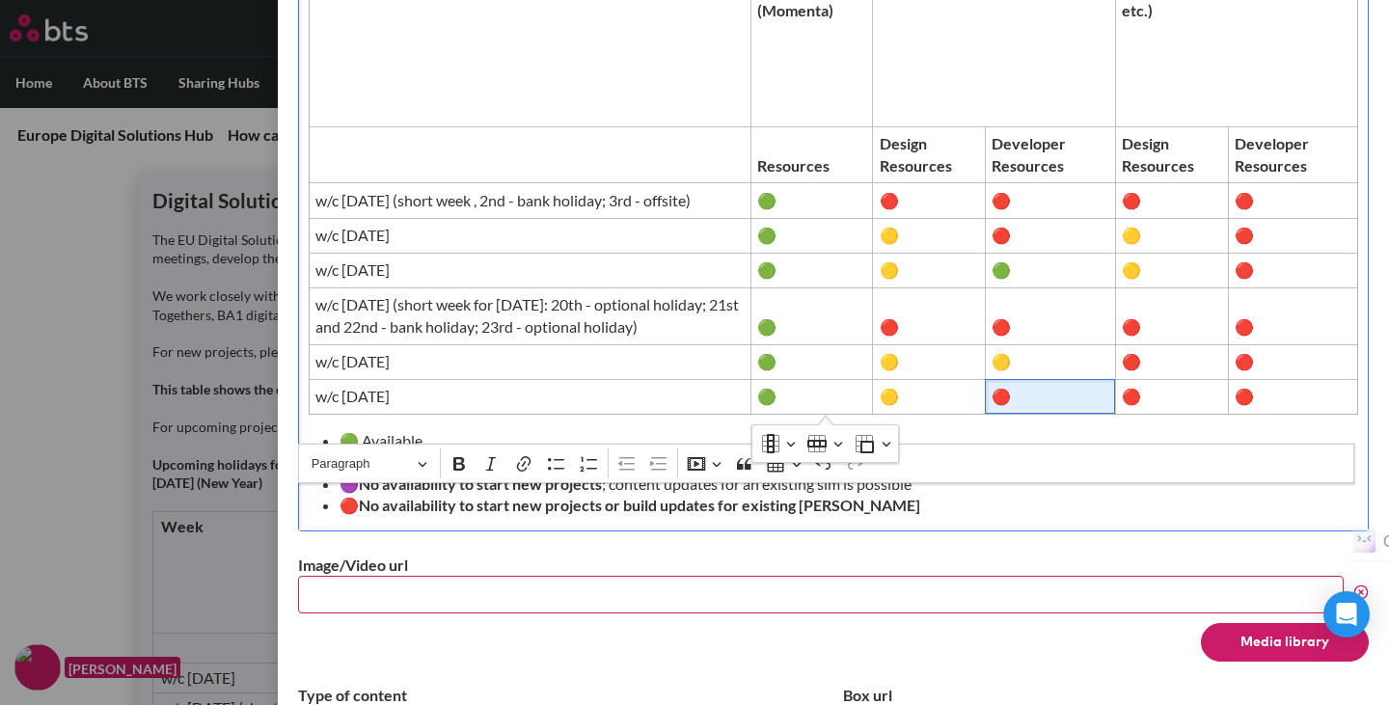
click at [1043, 549] on form "Title Digital Solutions Team (journeys + simulations) & EuroPod Team Subtitle S…" at bounding box center [833, 245] width 1070 height 2086
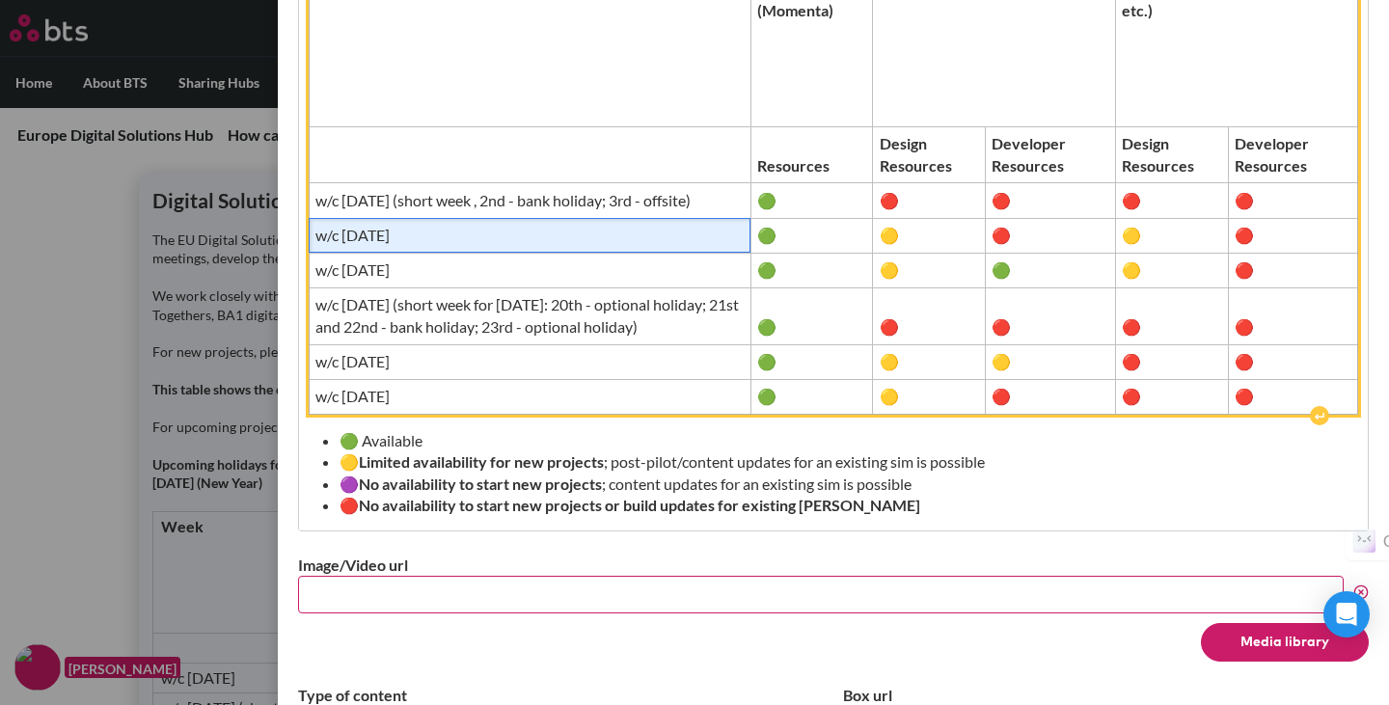
click at [602, 238] on span "w/c [DATE]" at bounding box center [529, 235] width 429 height 21
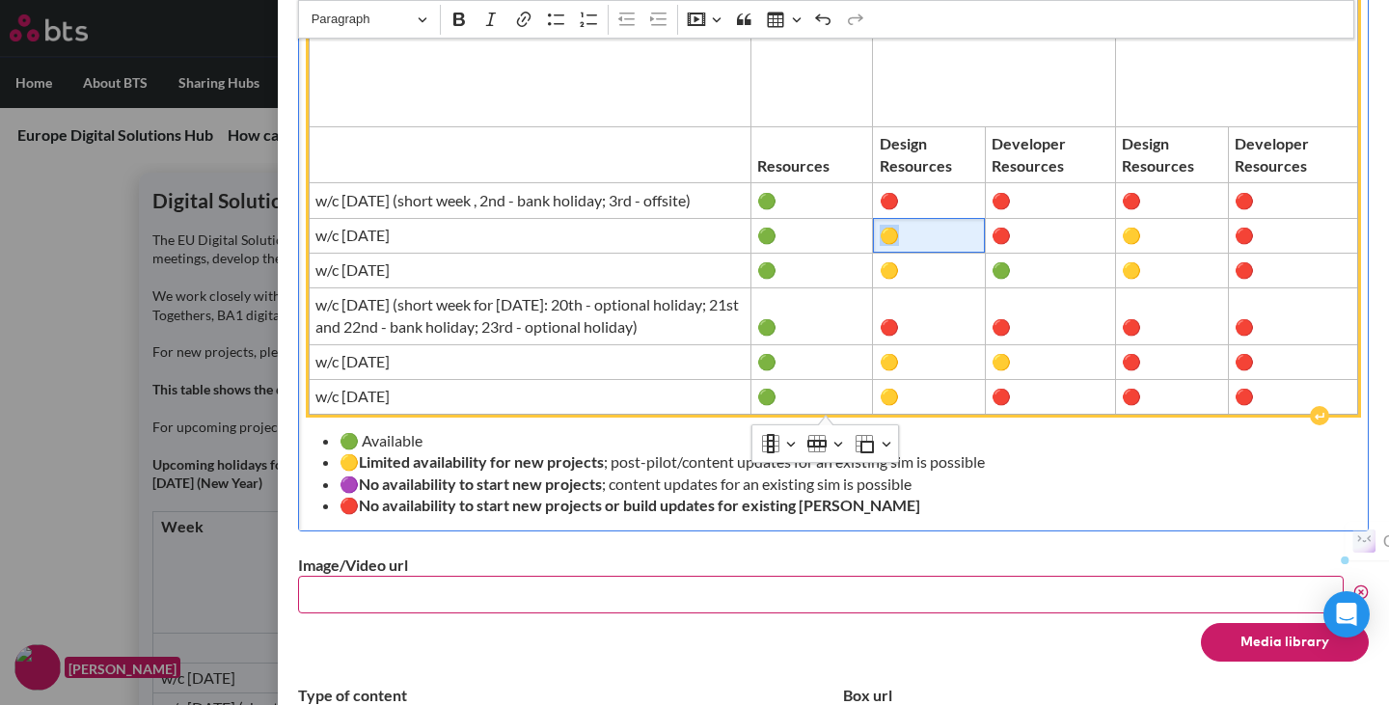
drag, startPoint x: 889, startPoint y: 234, endPoint x: 901, endPoint y: 234, distance: 11.6
click at [901, 234] on span "🟡" at bounding box center [928, 235] width 99 height 21
click at [901, 233] on span "🟡" at bounding box center [928, 235] width 99 height 21
click at [1131, 233] on span "🟡" at bounding box center [1170, 235] width 99 height 21
drag, startPoint x: 887, startPoint y: 269, endPoint x: 901, endPoint y: 269, distance: 13.5
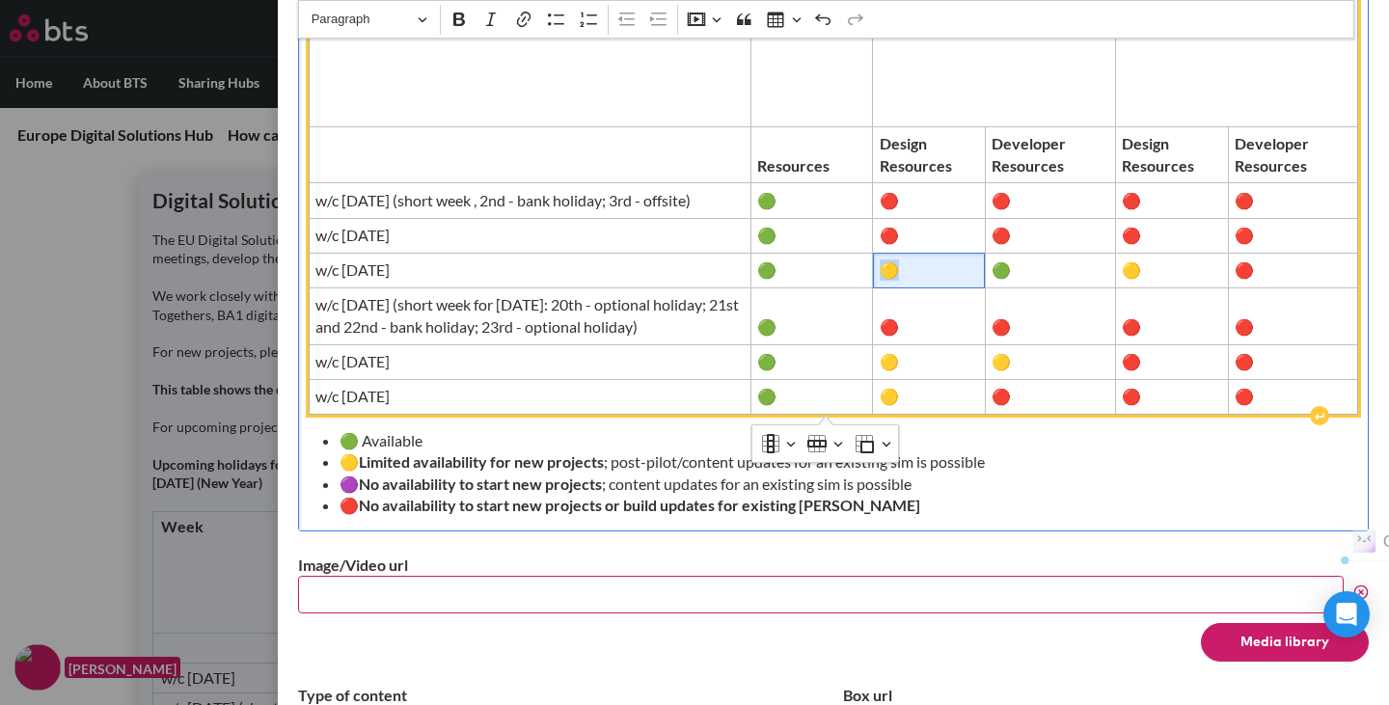
click at [901, 269] on span "🟡" at bounding box center [928, 269] width 99 height 21
click at [1133, 262] on span "🟡" at bounding box center [1170, 269] width 99 height 21
click at [1002, 272] on span "🟢" at bounding box center [1049, 269] width 117 height 21
click at [896, 361] on span "🟡" at bounding box center [928, 361] width 99 height 21
copy span "🟡"
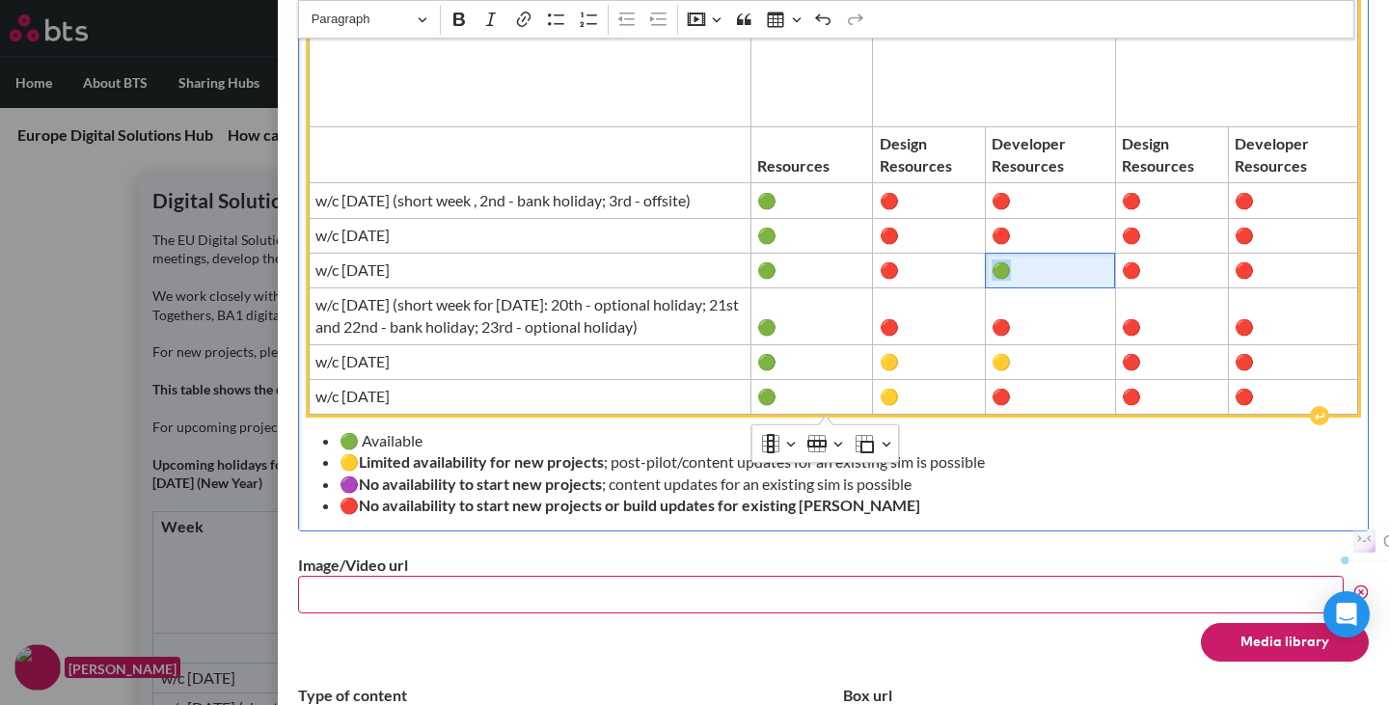
click at [1004, 272] on span "🟢" at bounding box center [1049, 269] width 117 height 21
click at [1004, 326] on span "🔴" at bounding box center [1049, 326] width 117 height 21
copy span "🔴"
click at [1003, 364] on span "🟡" at bounding box center [1049, 361] width 117 height 21
click at [1049, 362] on span "🔴" at bounding box center [1049, 361] width 117 height 21
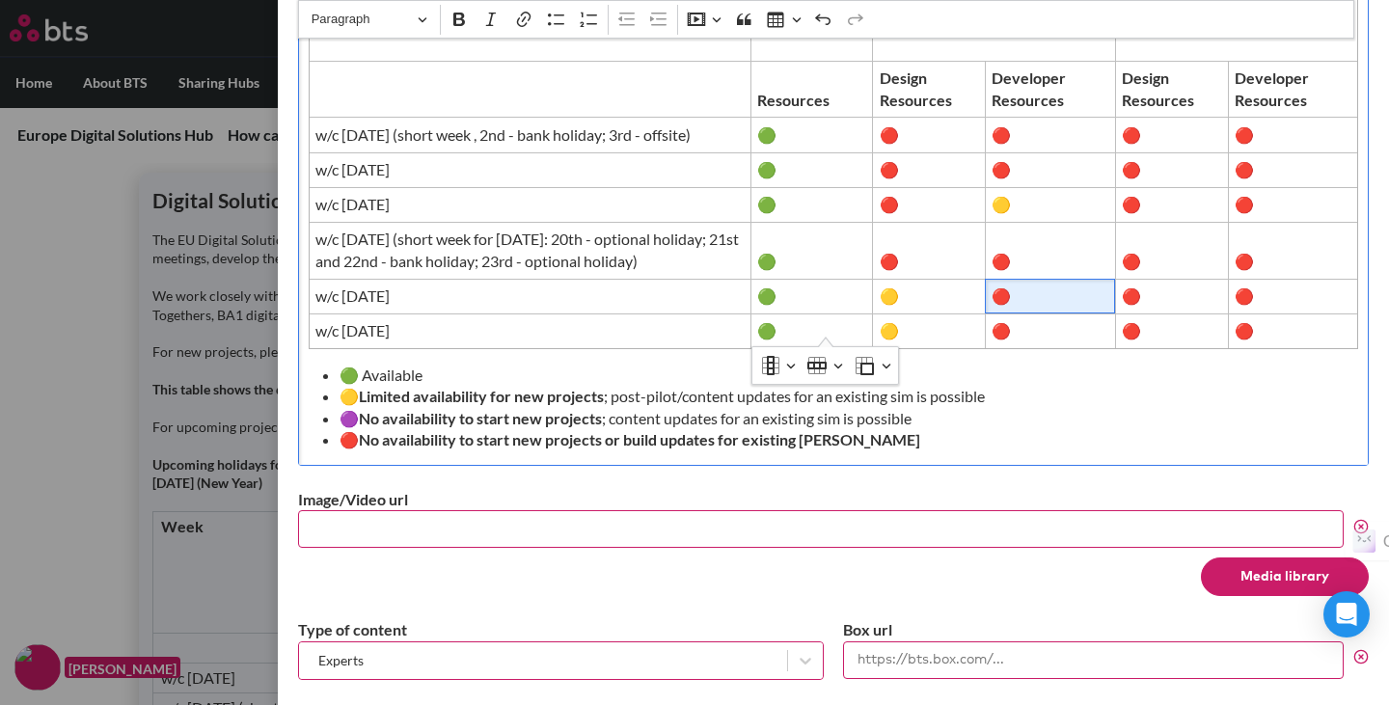
scroll to position [988, 0]
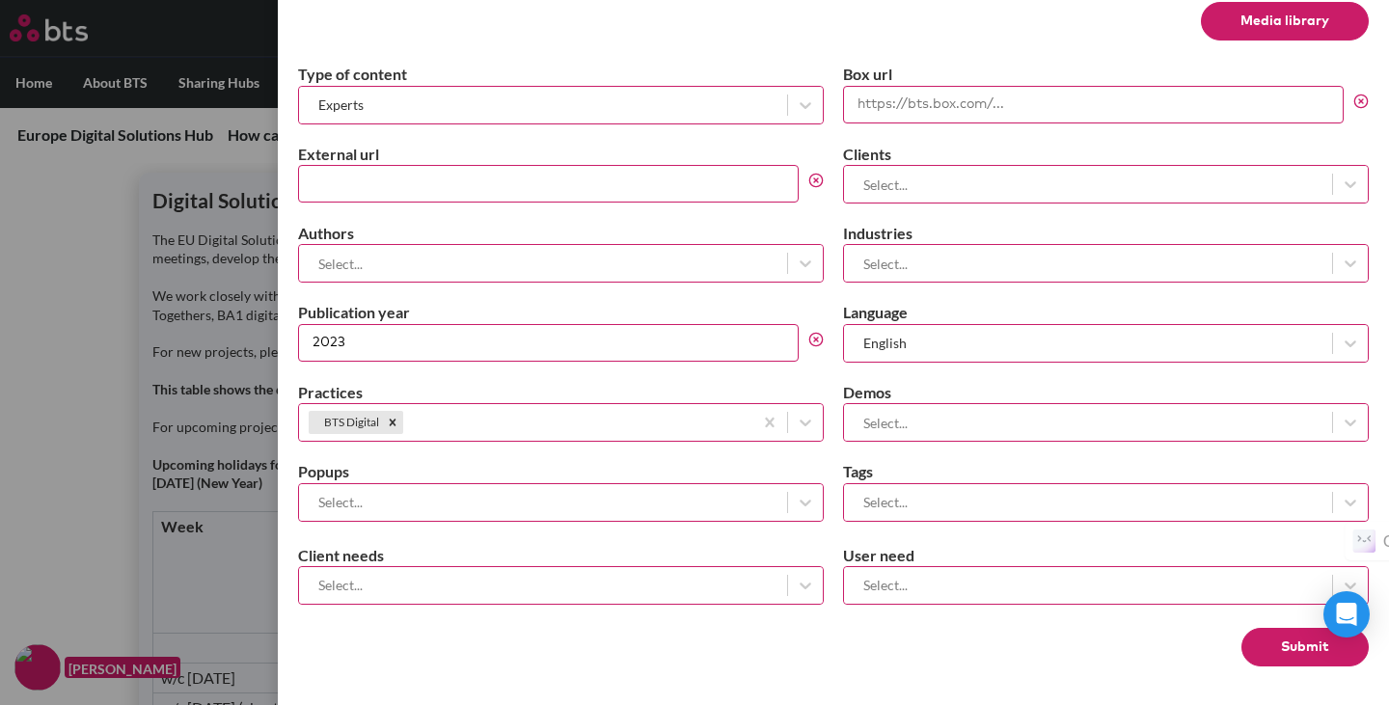
click at [1282, 641] on button "Submit" at bounding box center [1304, 647] width 127 height 39
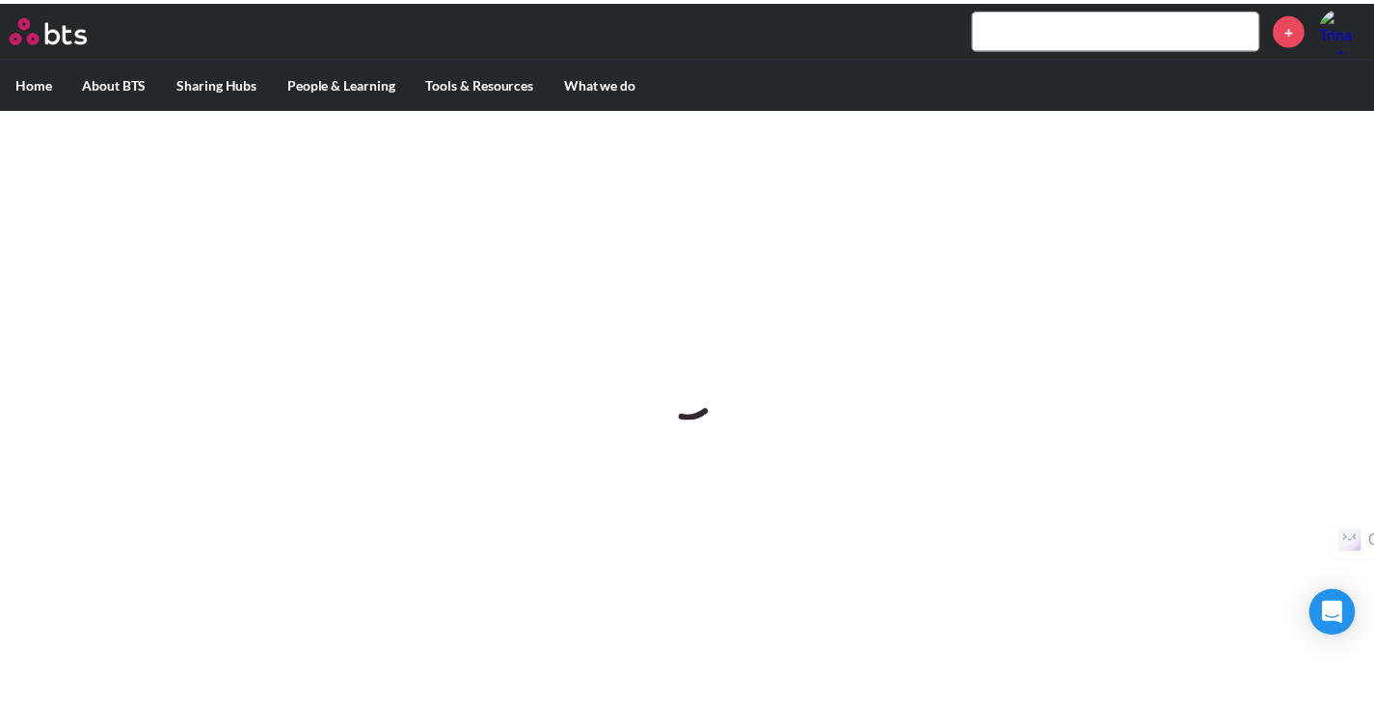
scroll to position [0, 0]
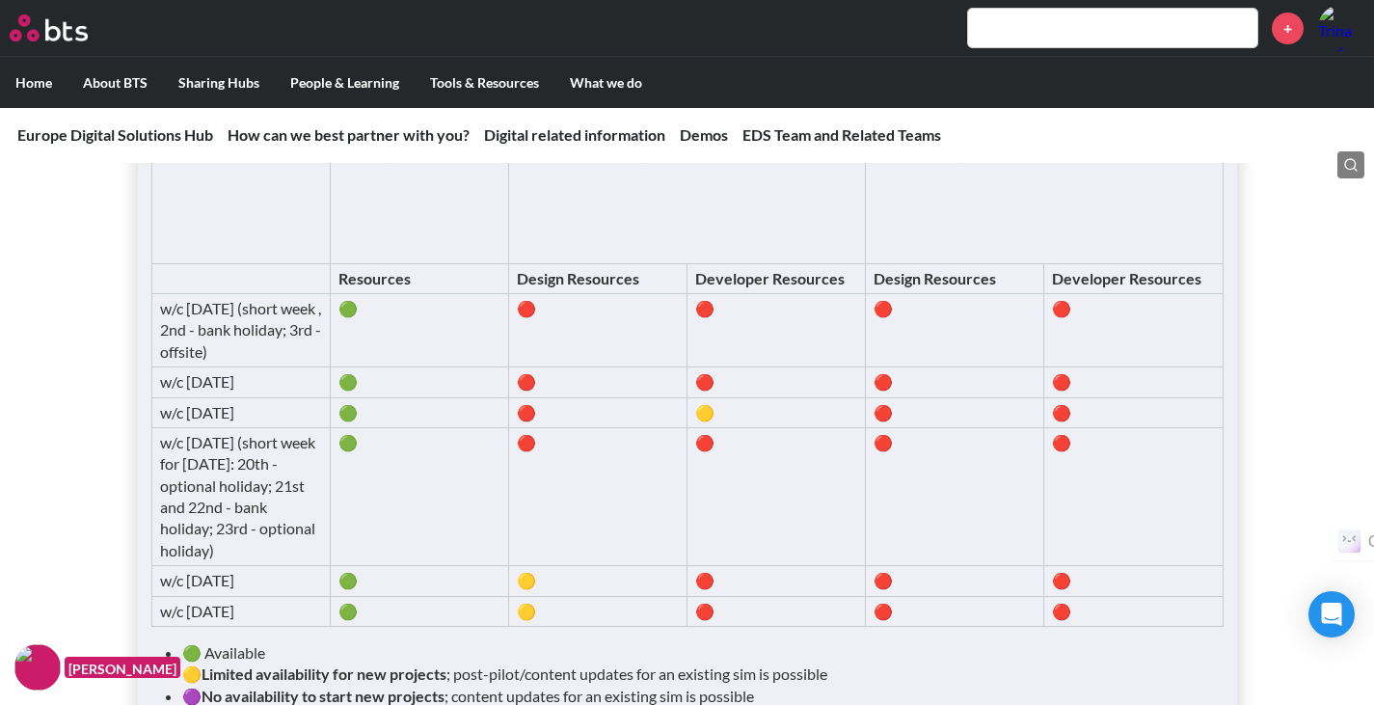
scroll to position [2810, 0]
